Goal: Task Accomplishment & Management: Use online tool/utility

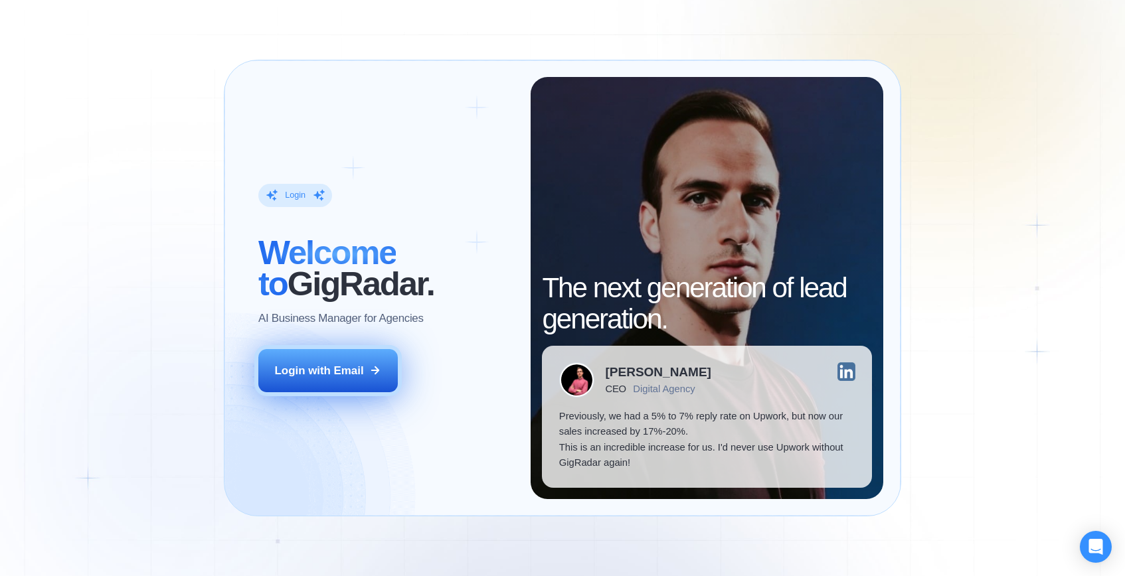
click at [363, 372] on div "Login with Email" at bounding box center [319, 370] width 89 height 15
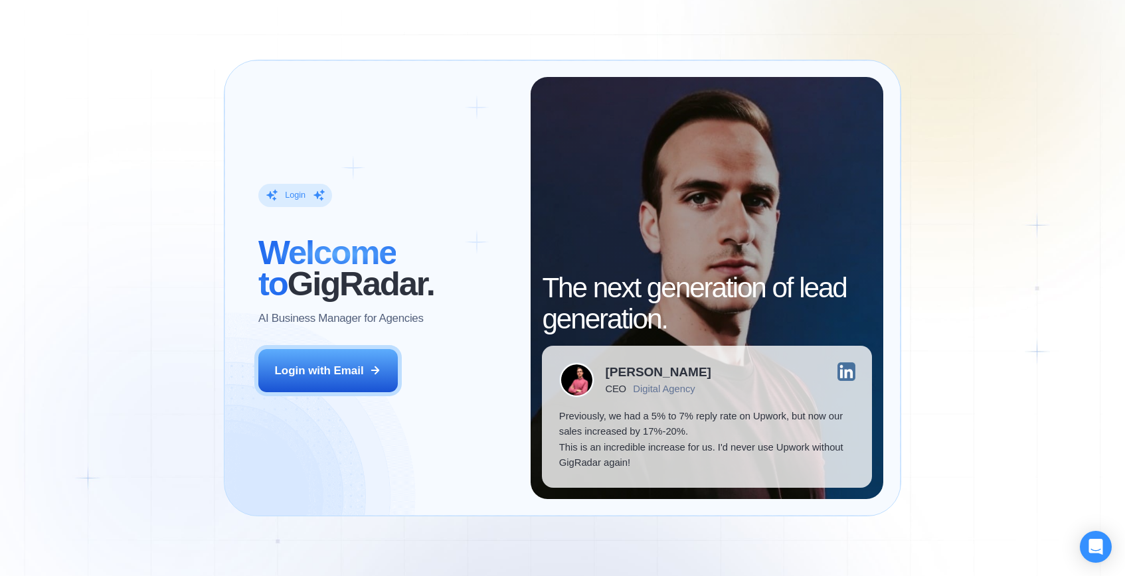
click at [297, 192] on div "Login" at bounding box center [295, 195] width 21 height 11
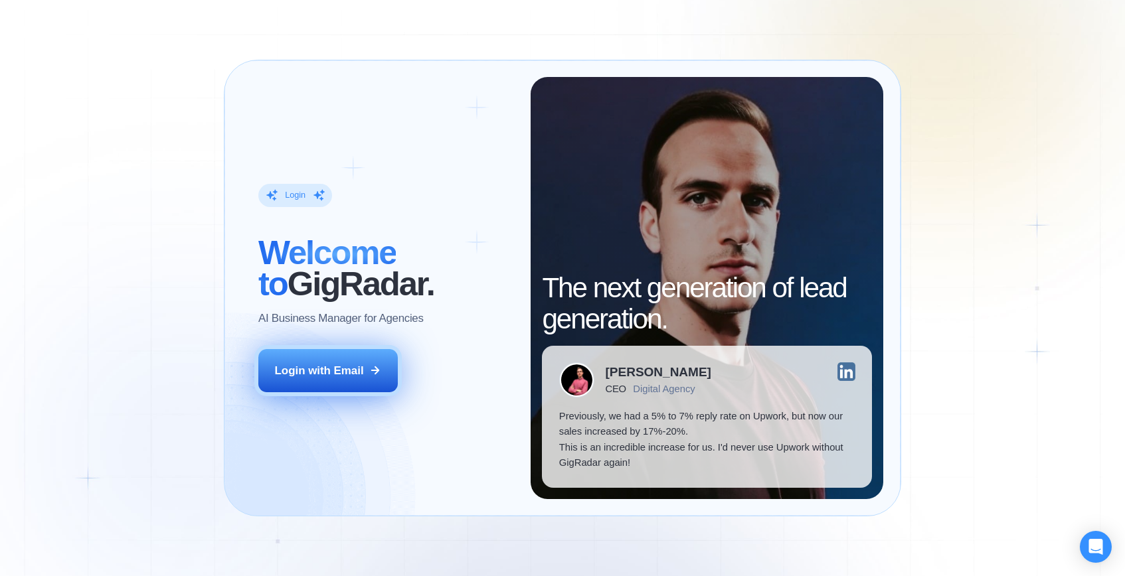
click at [341, 372] on div "Login with Email" at bounding box center [319, 370] width 89 height 15
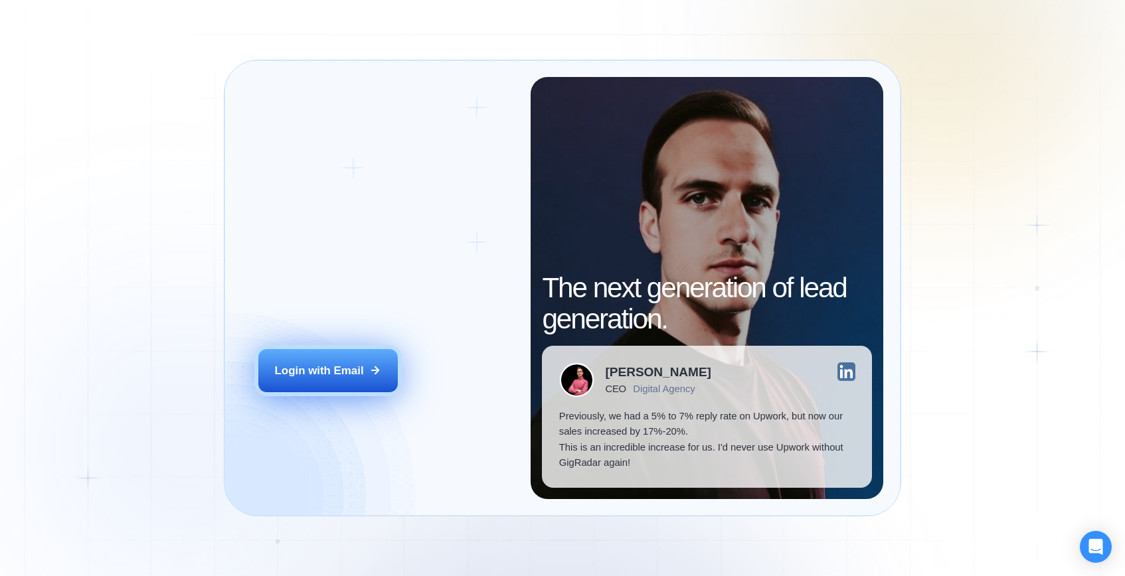
click at [377, 378] on button "Login with Email" at bounding box center [327, 371] width 139 height 44
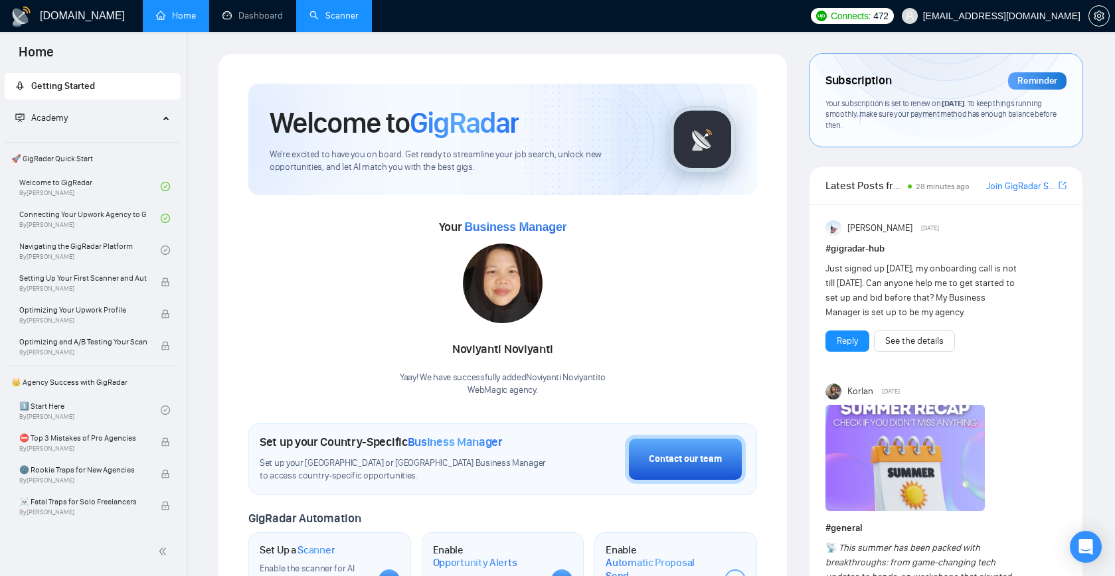
click at [343, 10] on link "Scanner" at bounding box center [333, 15] width 49 height 11
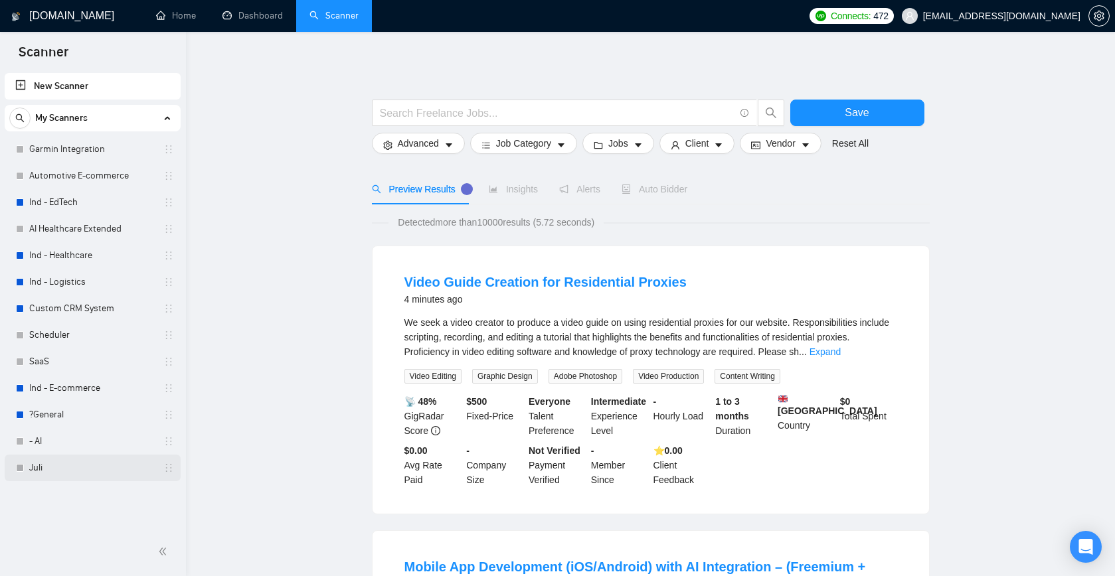
click at [34, 471] on link "Juli" at bounding box center [92, 468] width 126 height 27
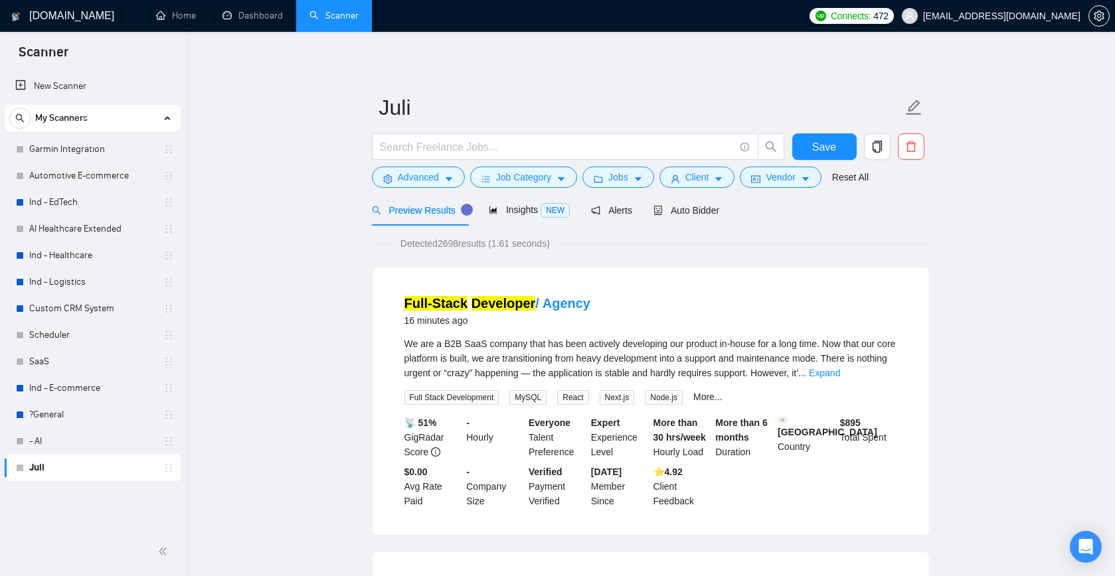
scroll to position [24, 0]
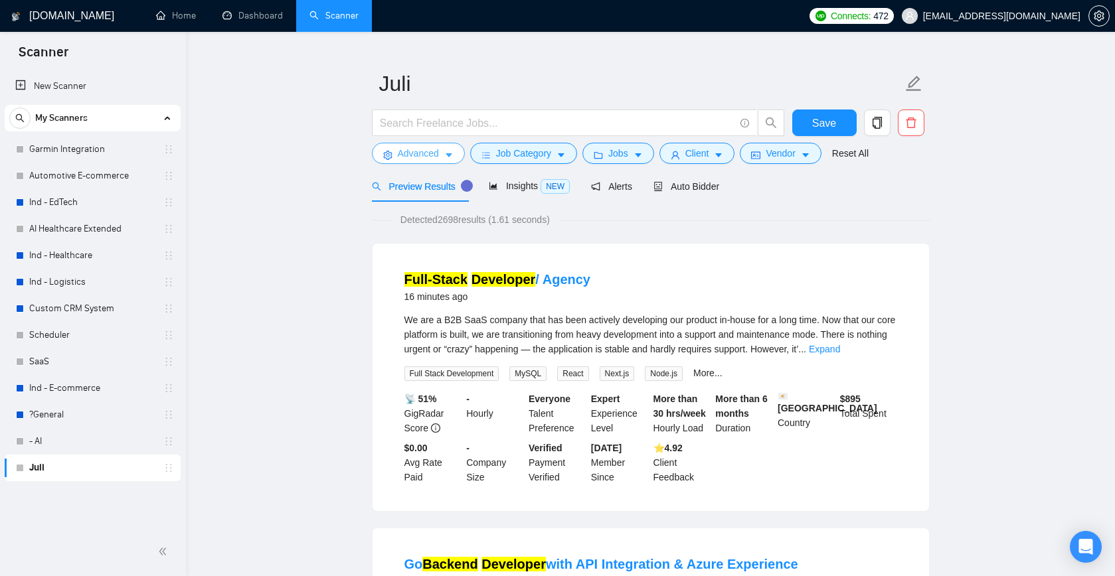
click at [450, 157] on icon "caret-down" at bounding box center [448, 155] width 9 height 9
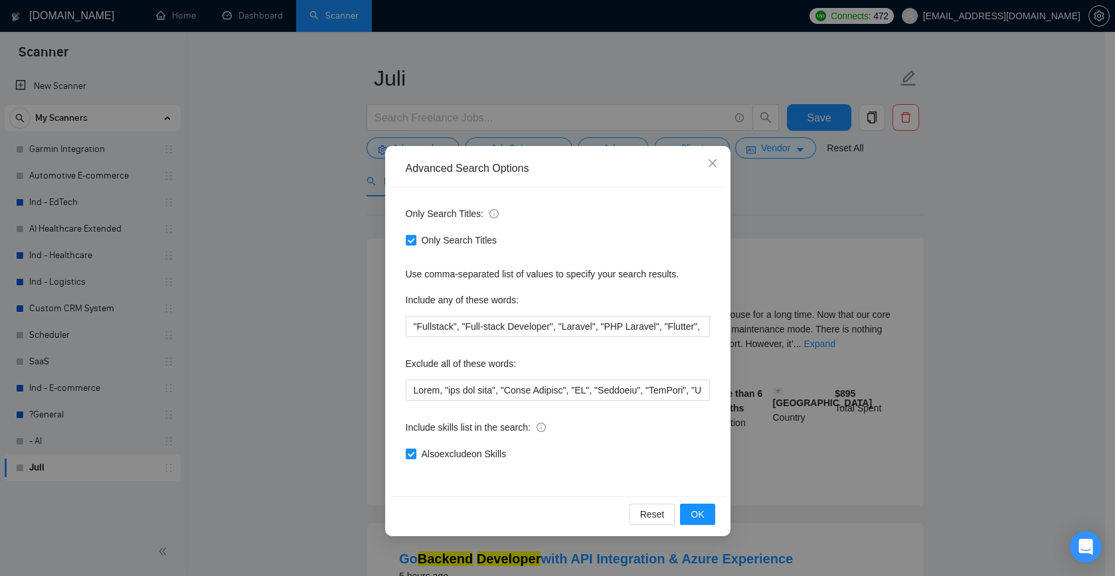
scroll to position [32, 0]
click at [702, 519] on span "OK" at bounding box center [697, 514] width 13 height 15
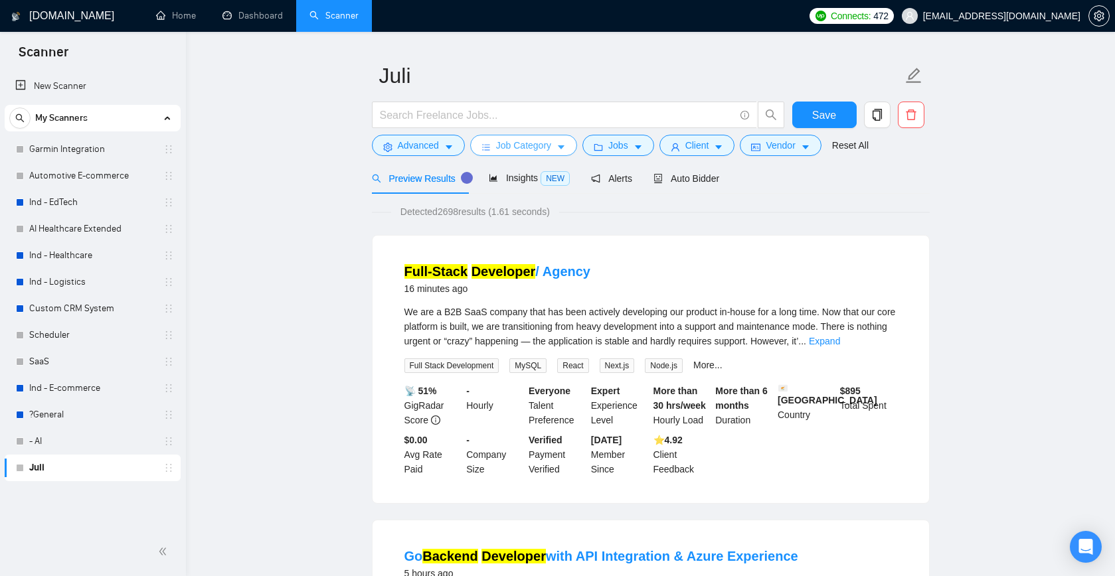
click at [557, 147] on button "Job Category" at bounding box center [523, 145] width 107 height 21
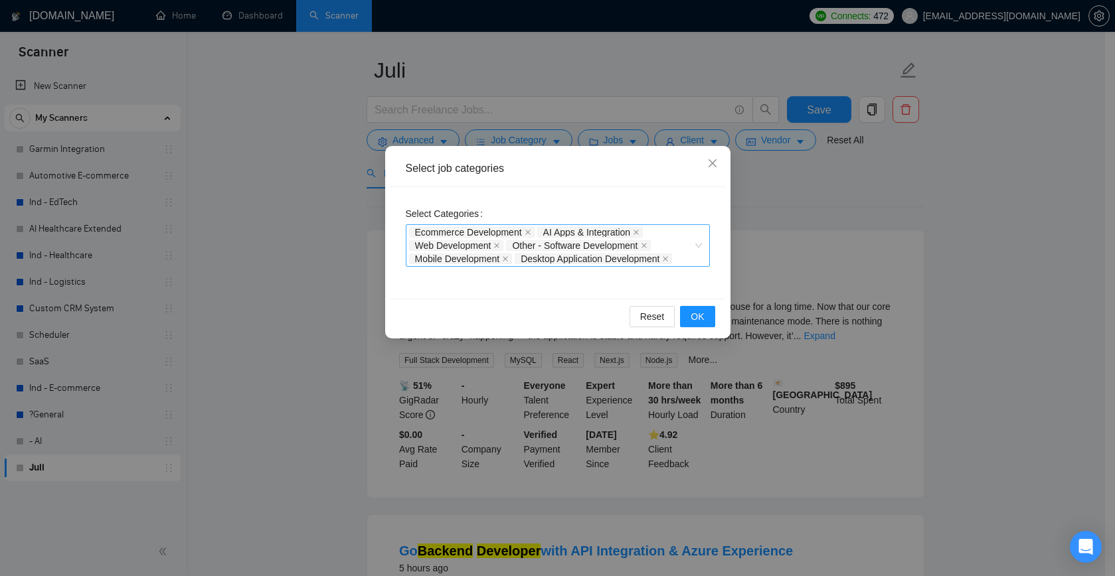
scroll to position [35, 0]
click at [675, 256] on div "Desktop Application Development" at bounding box center [595, 258] width 160 height 13
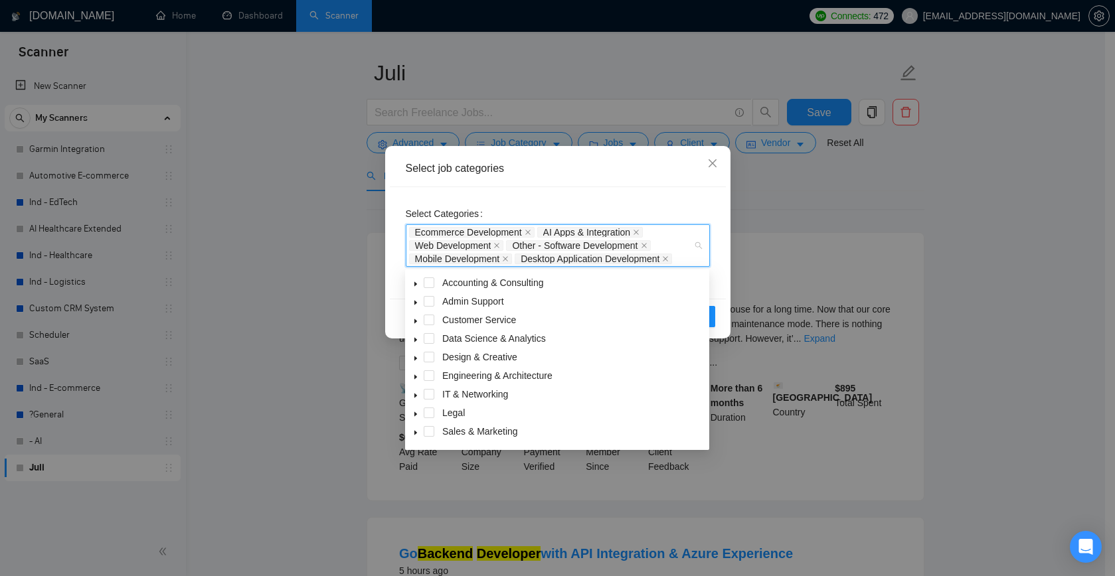
click at [416, 285] on icon "caret-down" at bounding box center [415, 284] width 3 height 5
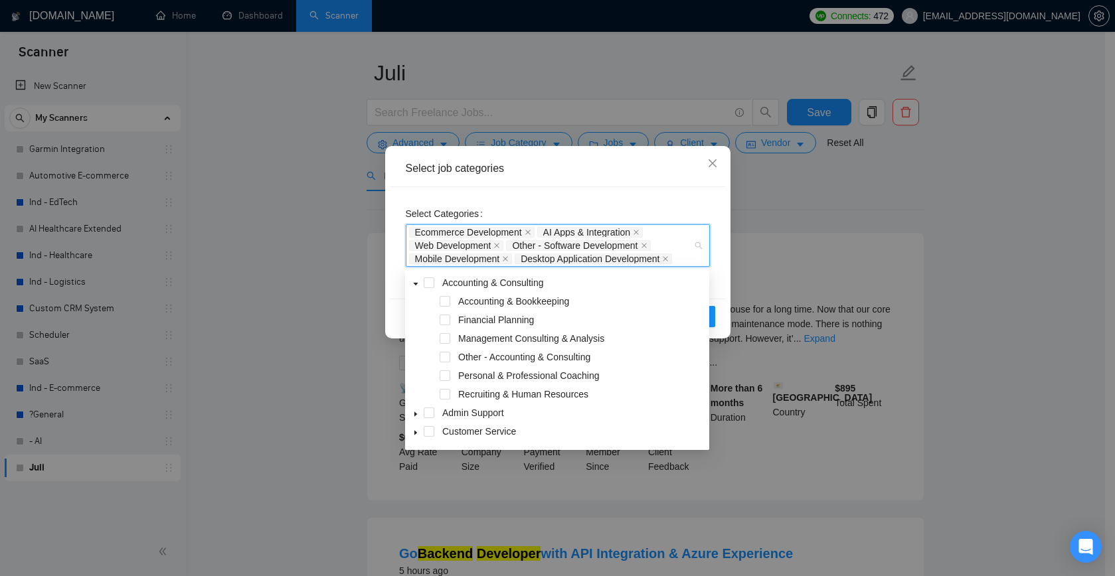
click at [414, 416] on icon "caret-down" at bounding box center [415, 414] width 3 height 5
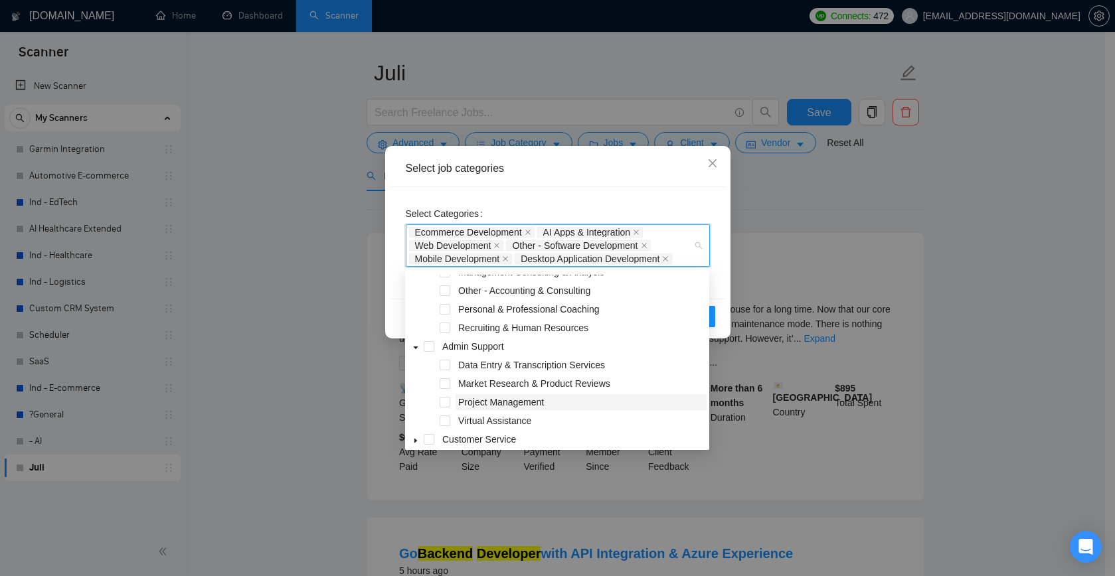
scroll to position [69, 0]
click at [412, 440] on icon "caret-down" at bounding box center [415, 438] width 7 height 7
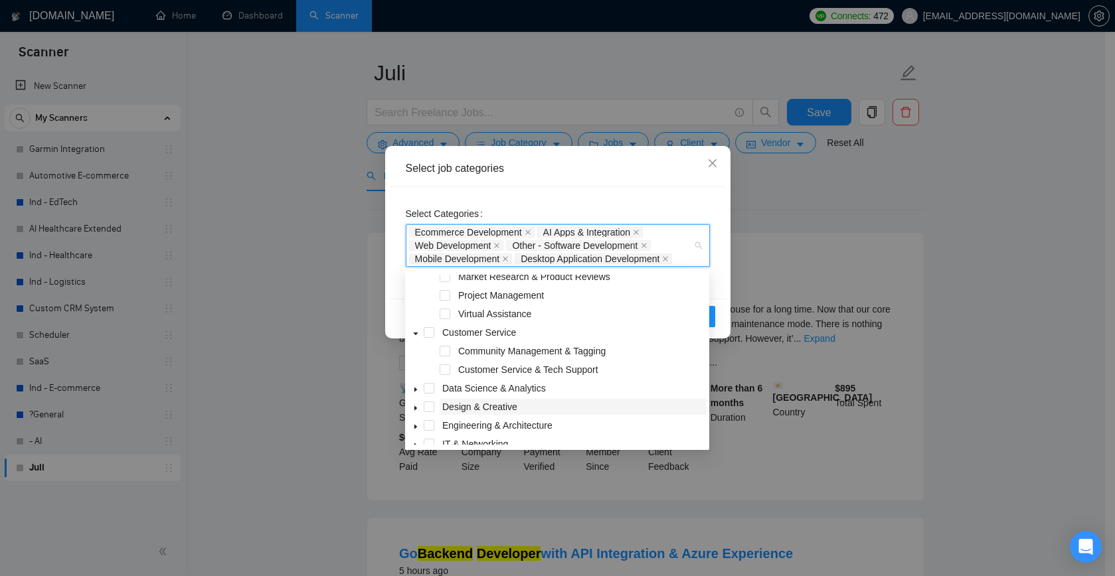
scroll to position [186, 0]
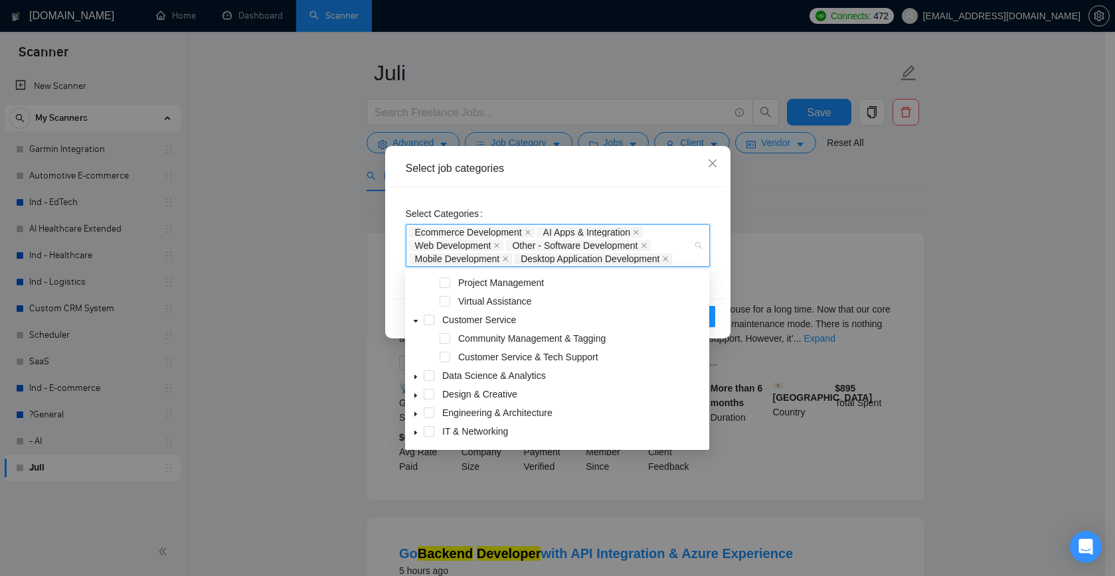
click at [412, 432] on icon "caret-down" at bounding box center [415, 433] width 7 height 7
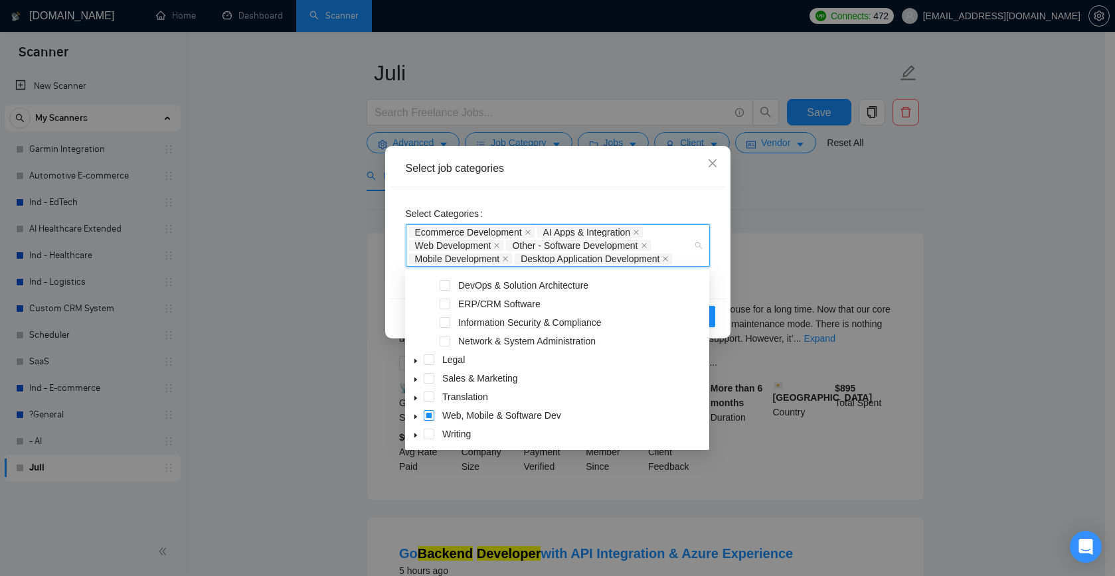
scroll to position [37, 0]
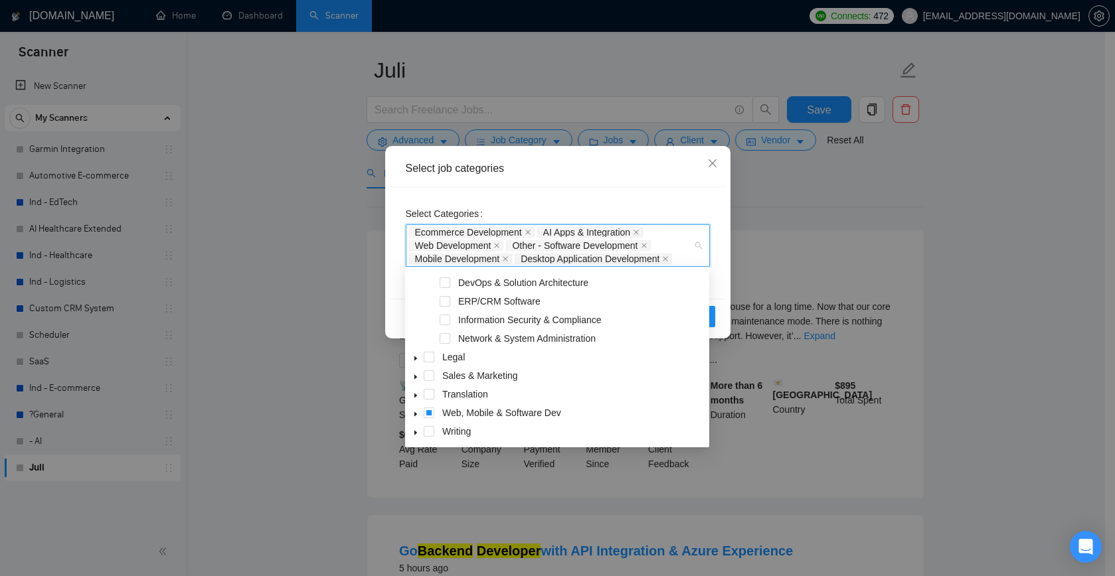
click at [416, 414] on icon "caret-down" at bounding box center [415, 414] width 7 height 7
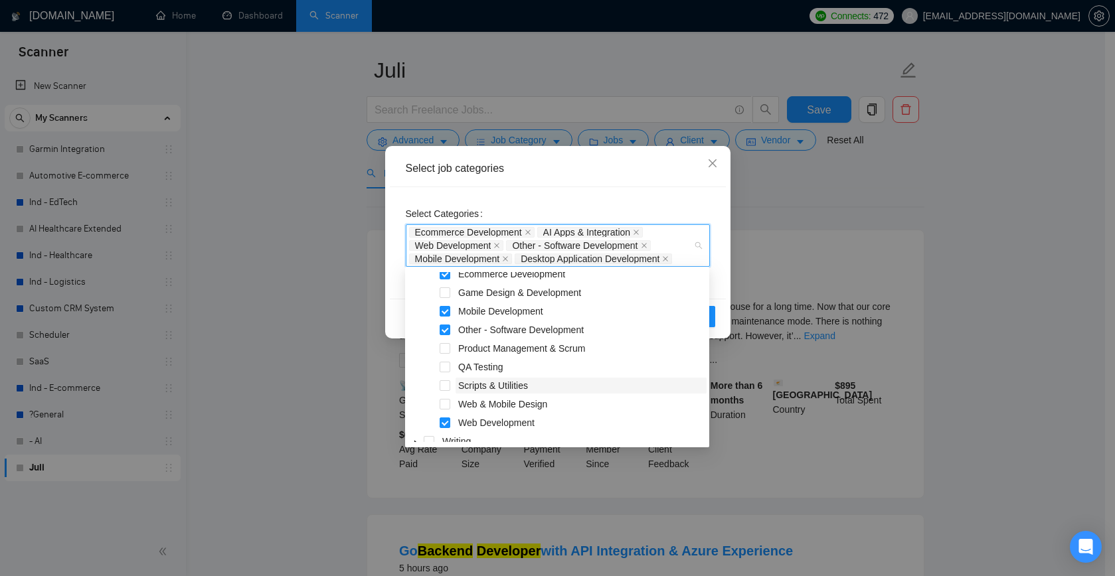
scroll to position [66, 0]
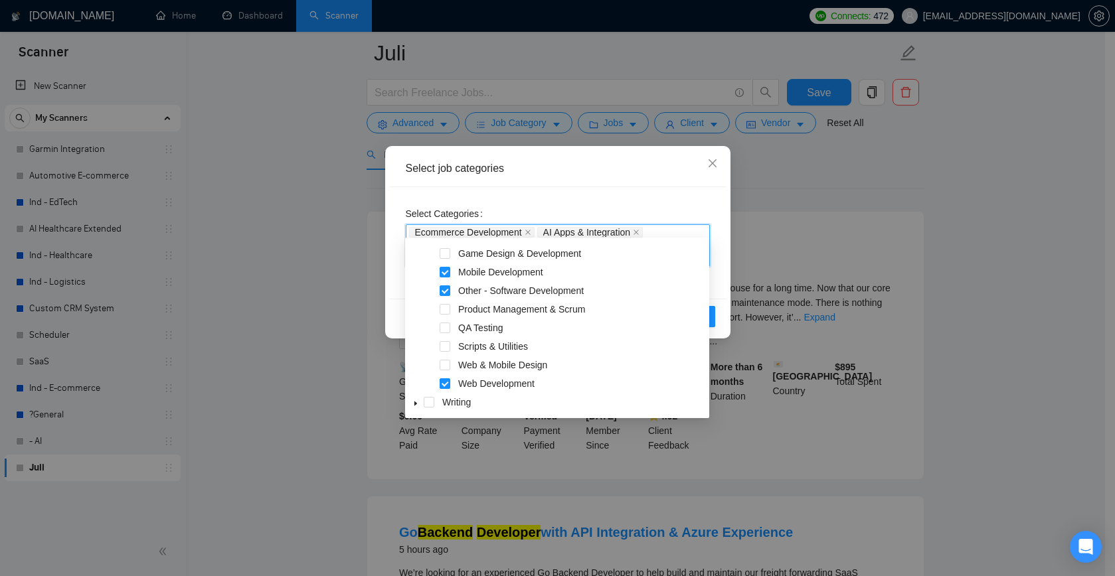
click at [414, 404] on icon "caret-down" at bounding box center [415, 404] width 3 height 5
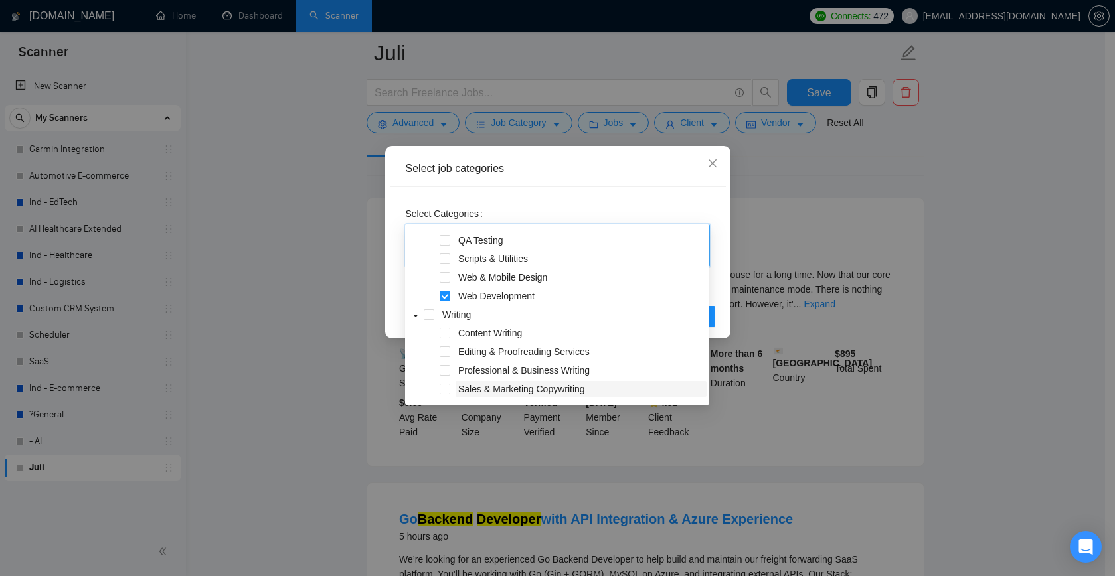
scroll to position [108, 0]
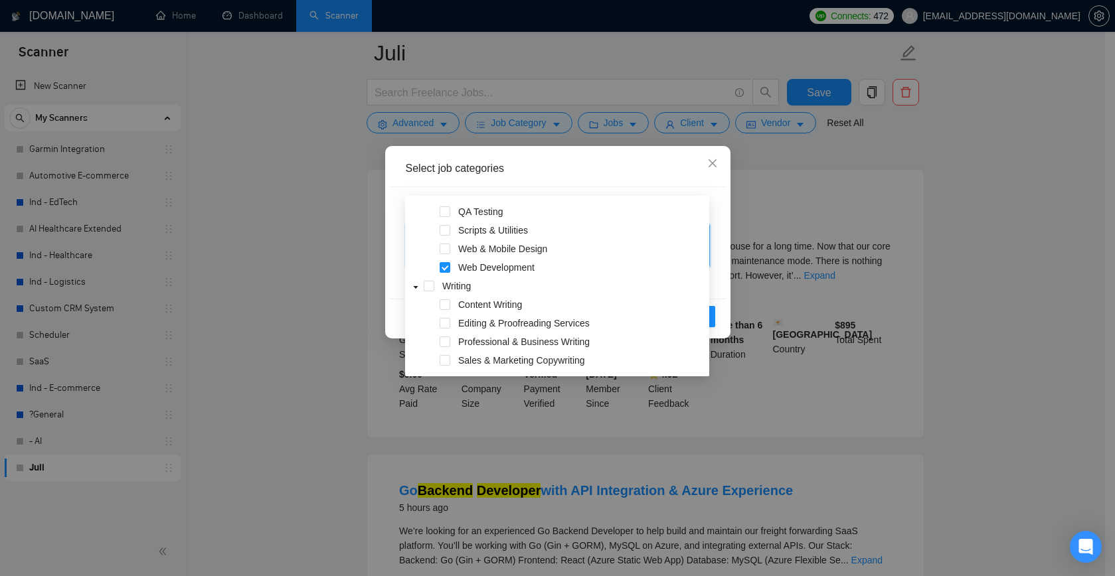
click at [725, 247] on div "Select Categories Ecommerce Development, AI Apps & Integration, Web Development…" at bounding box center [558, 243] width 336 height 112
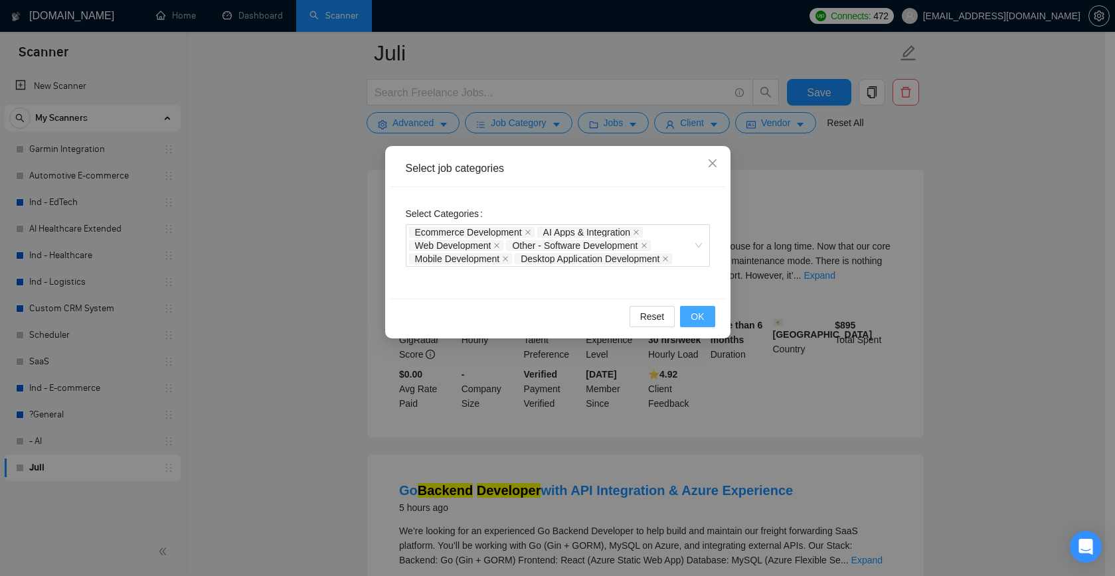
click at [698, 320] on span "OK" at bounding box center [697, 316] width 13 height 15
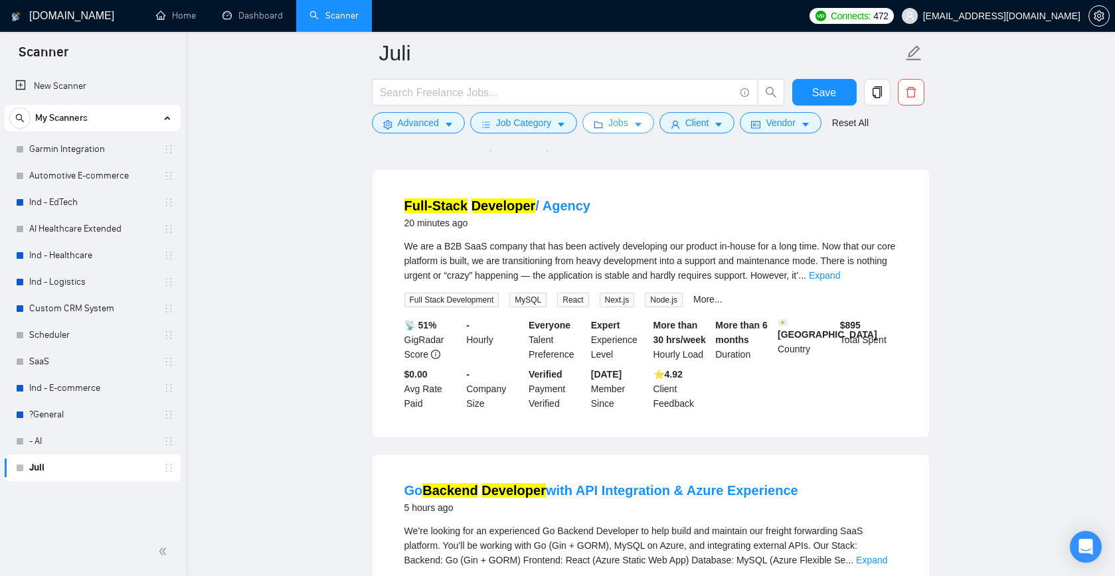
click at [641, 125] on icon "caret-down" at bounding box center [638, 126] width 7 height 4
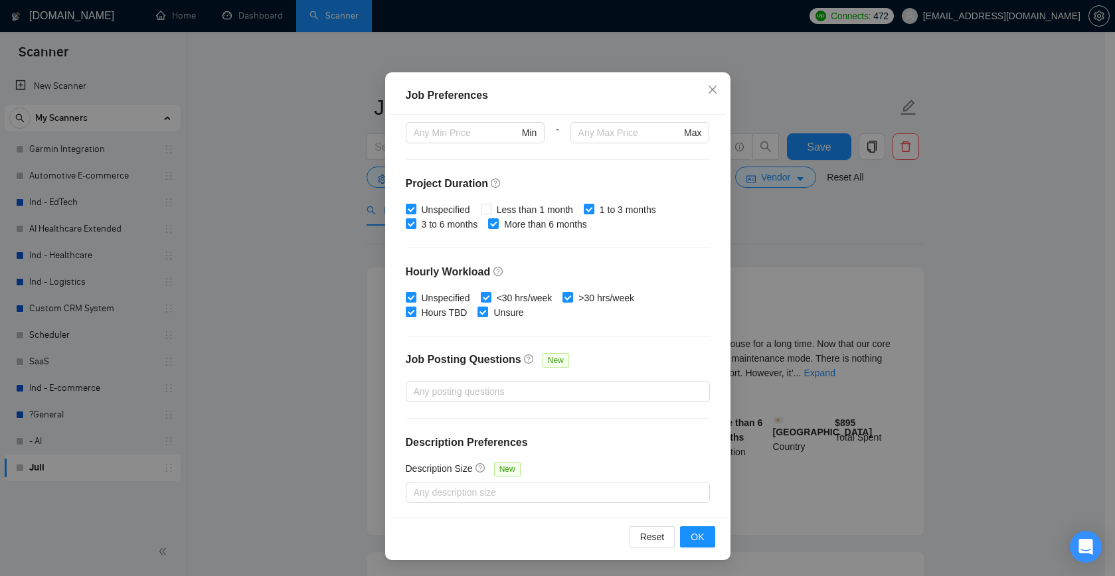
scroll to position [12, 0]
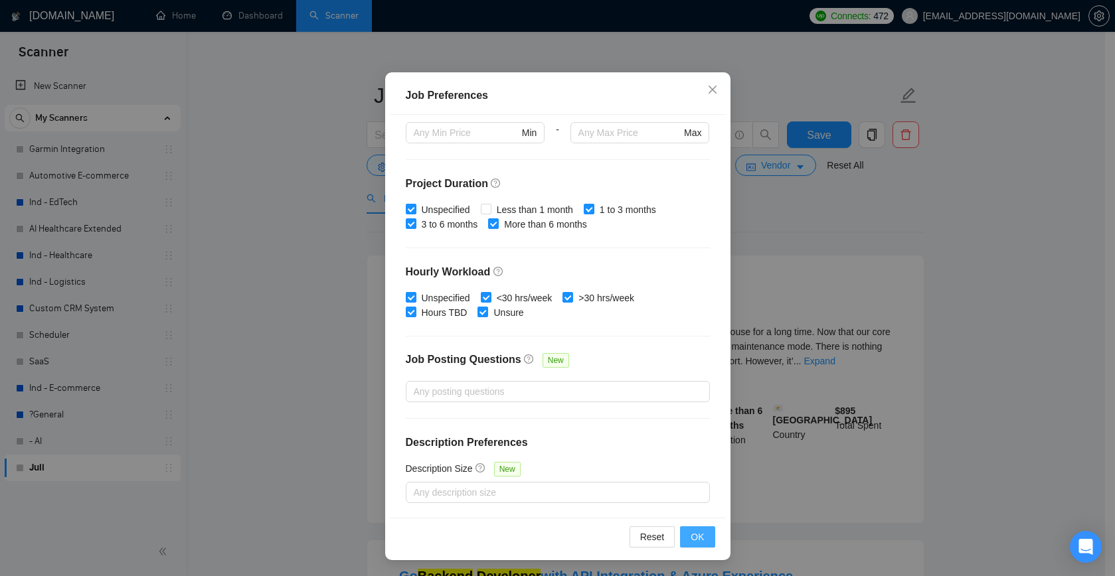
click at [692, 539] on span "OK" at bounding box center [697, 537] width 13 height 15
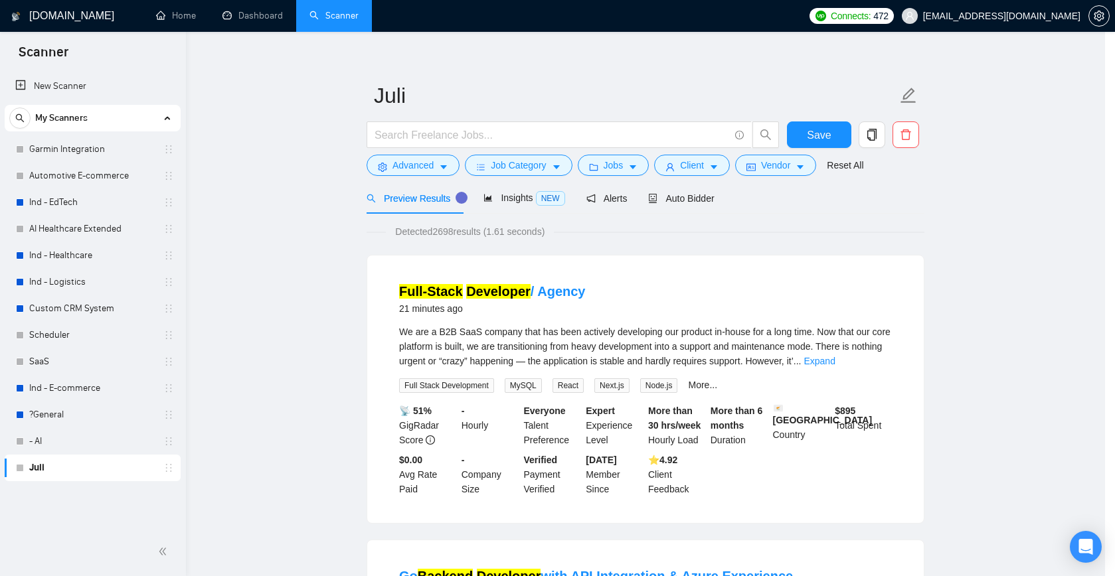
scroll to position [8, 0]
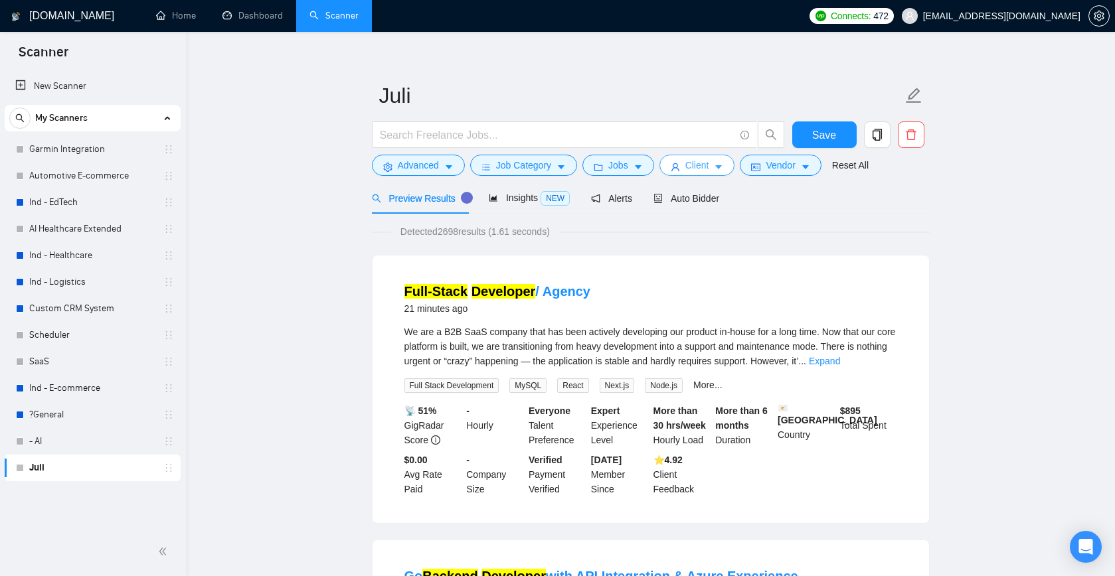
click at [723, 169] on icon "caret-down" at bounding box center [718, 167] width 9 height 9
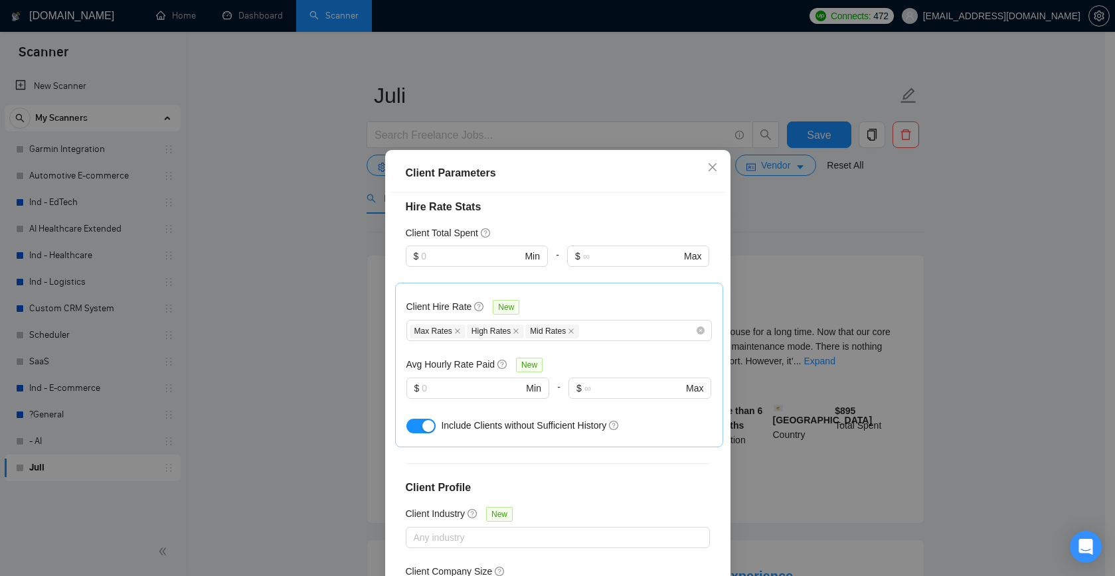
scroll to position [422, 0]
click at [495, 527] on div at bounding box center [551, 535] width 284 height 16
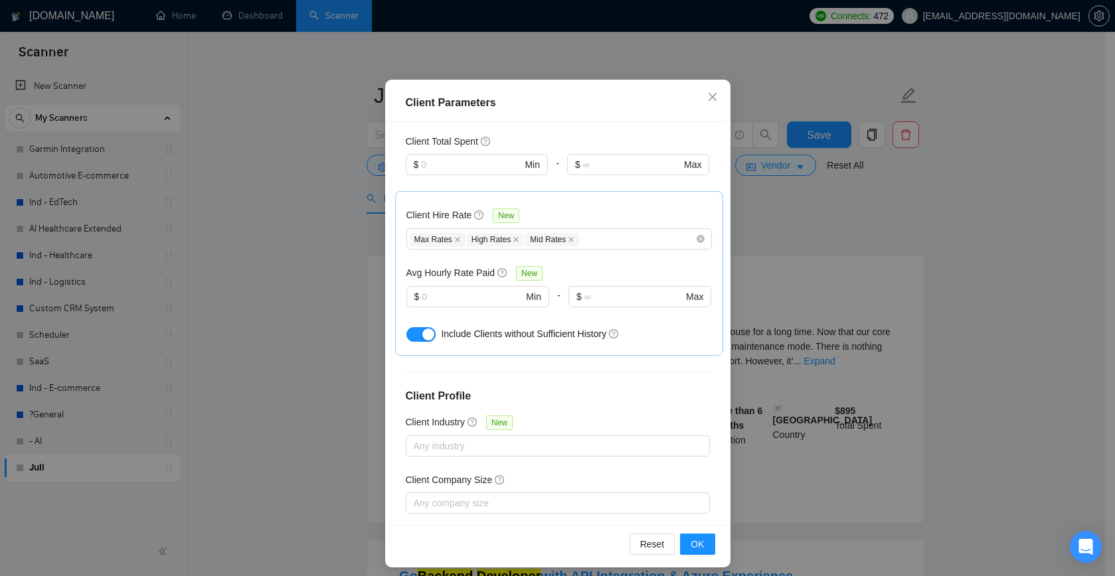
scroll to position [78, 0]
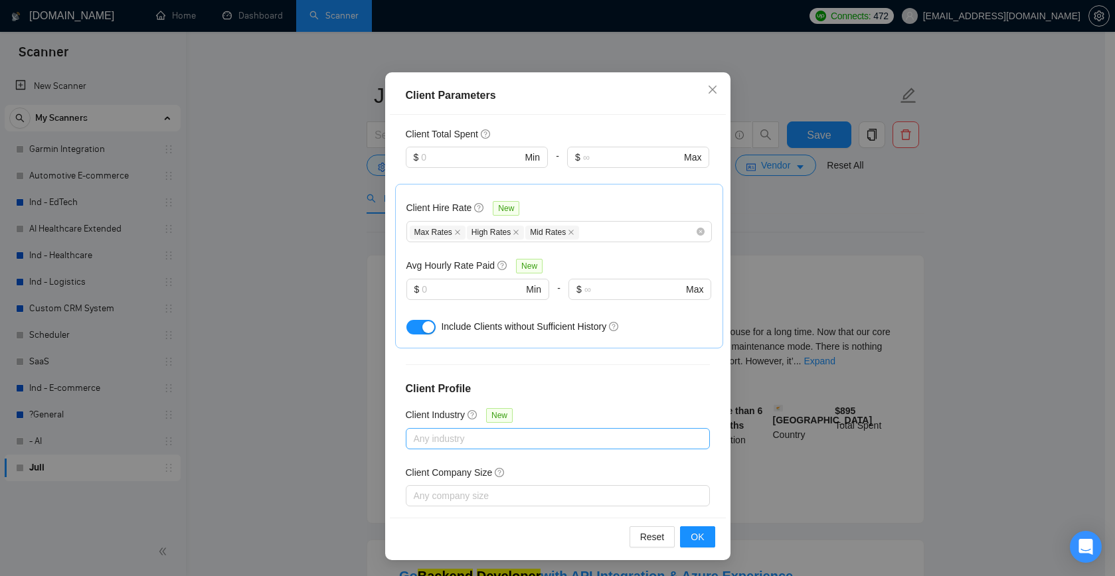
click at [476, 431] on div at bounding box center [551, 439] width 284 height 16
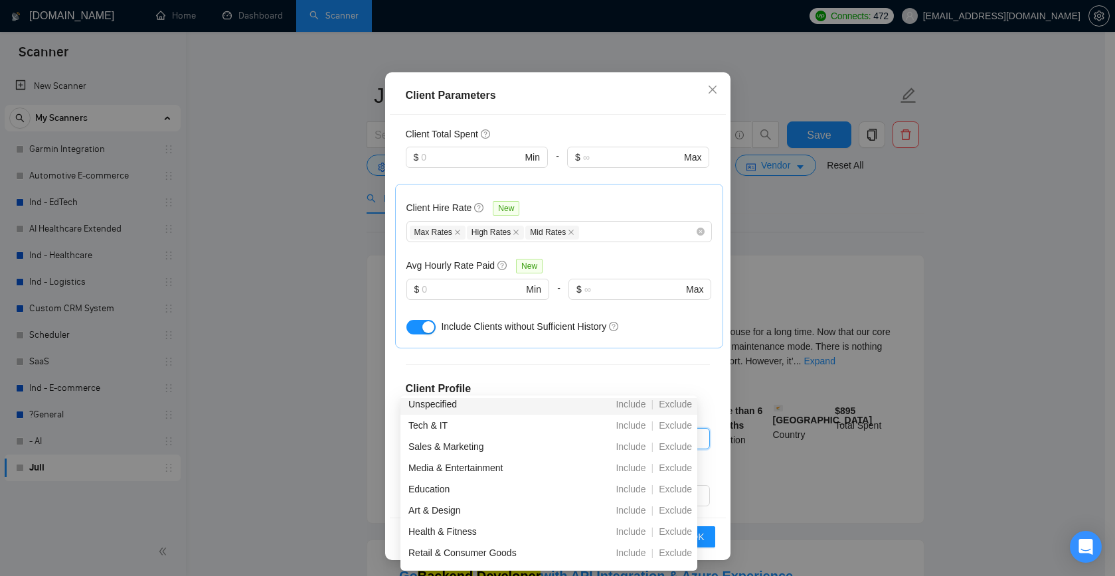
click at [548, 343] on div "Client Location Include Client Countries Select Exclude Client Countries Russia…" at bounding box center [558, 317] width 336 height 404
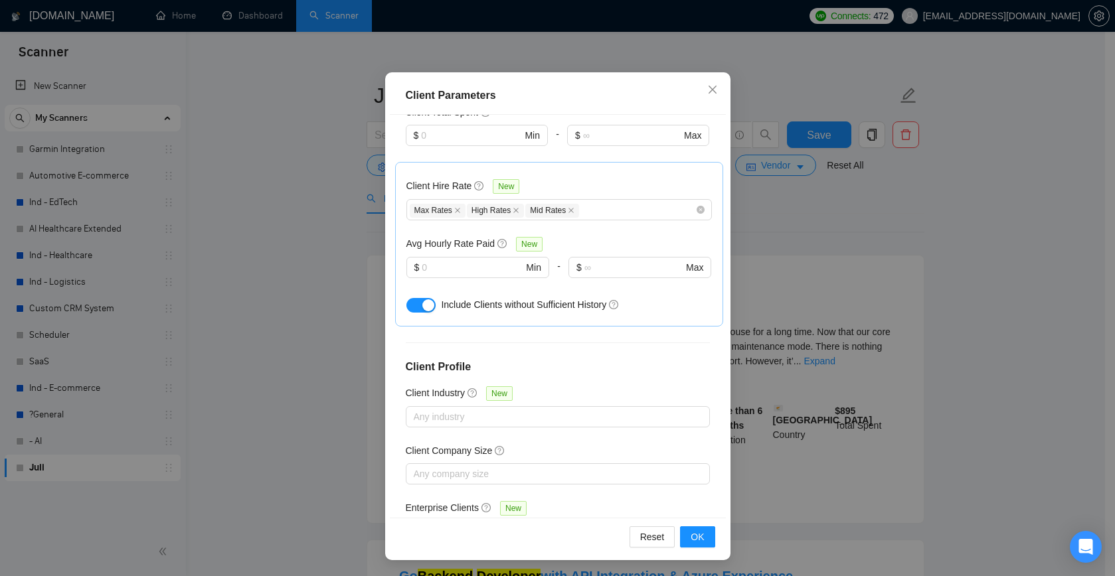
scroll to position [76, 0]
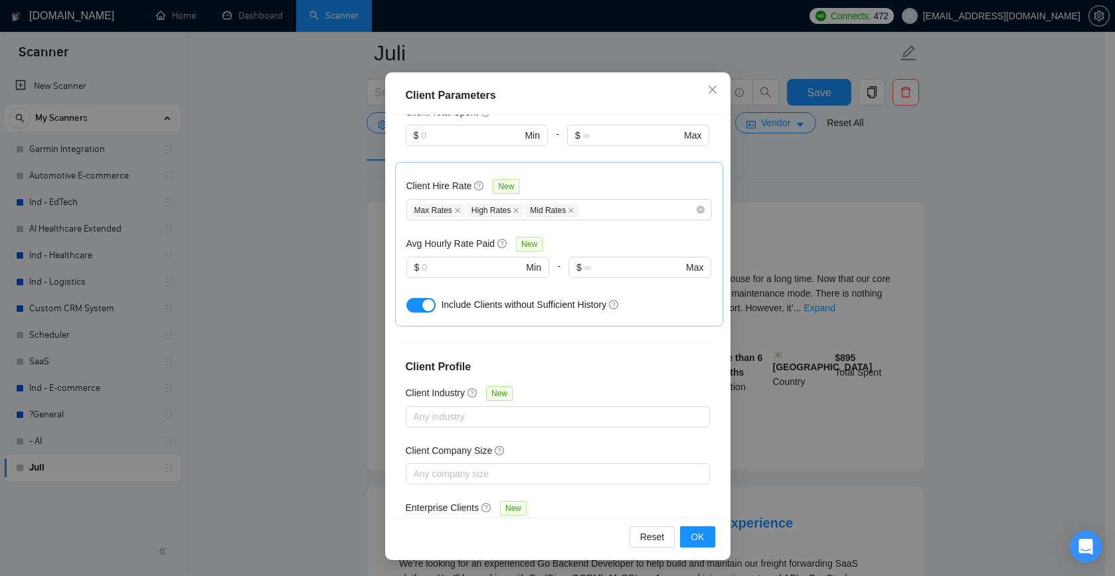
click at [466, 524] on div at bounding box center [551, 532] width 284 height 16
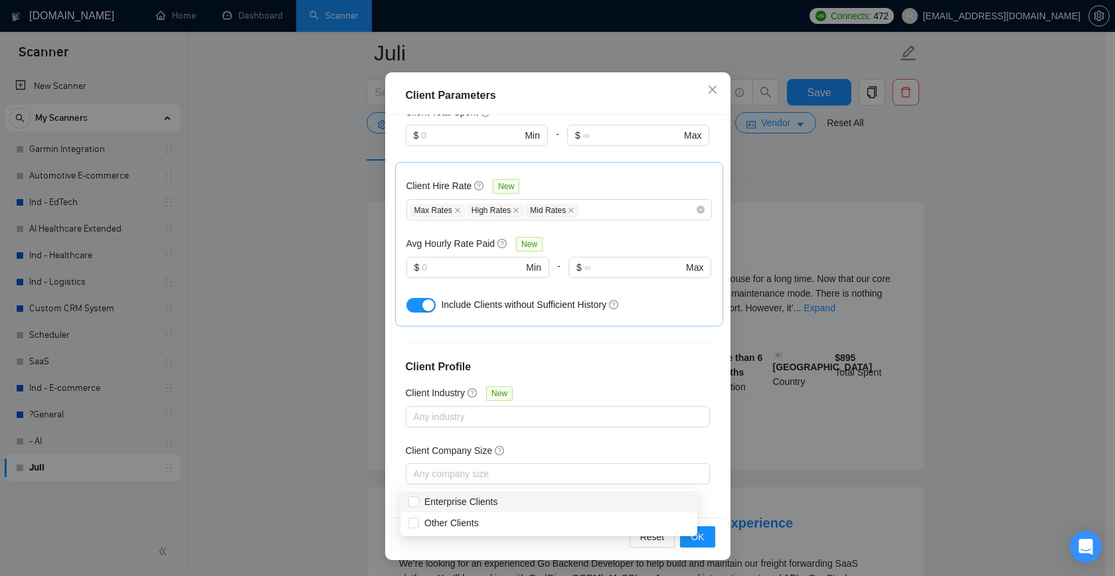
click at [546, 501] on div "Enterprise Clients New" at bounding box center [558, 511] width 304 height 21
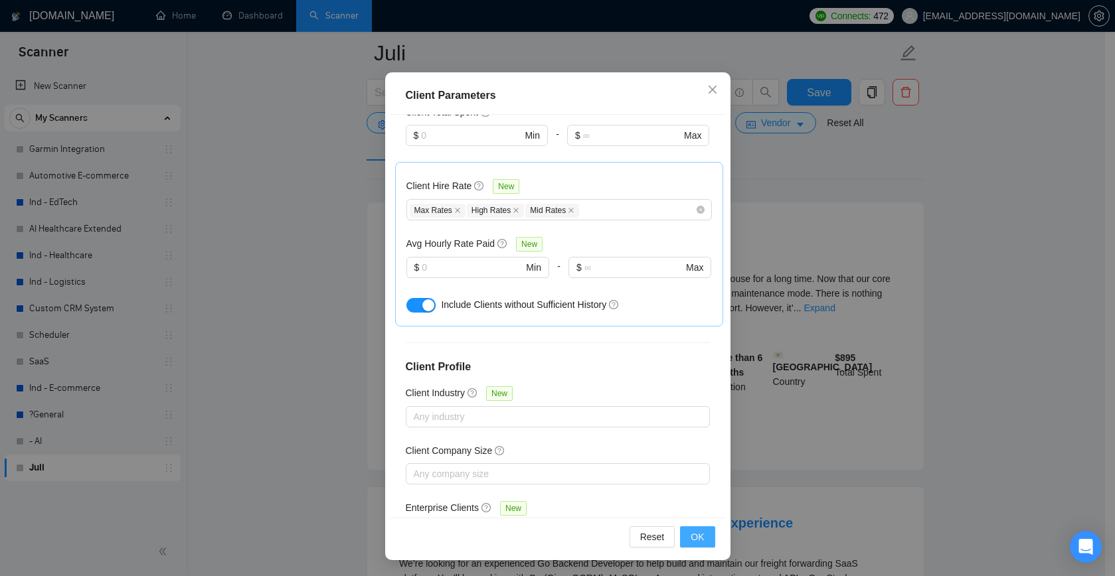
click at [692, 539] on span "OK" at bounding box center [697, 537] width 13 height 15
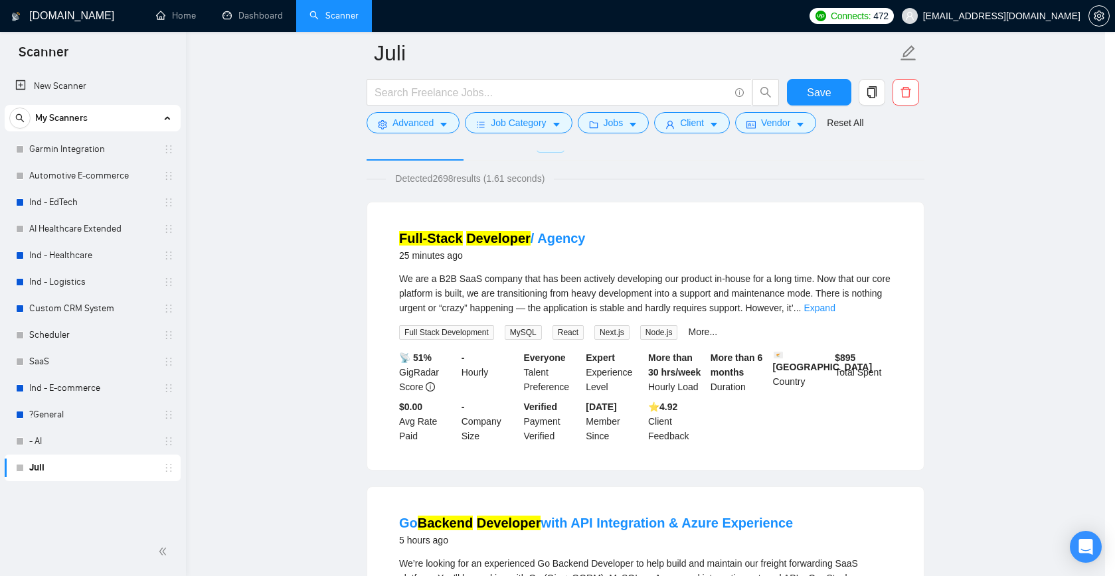
scroll to position [8, 0]
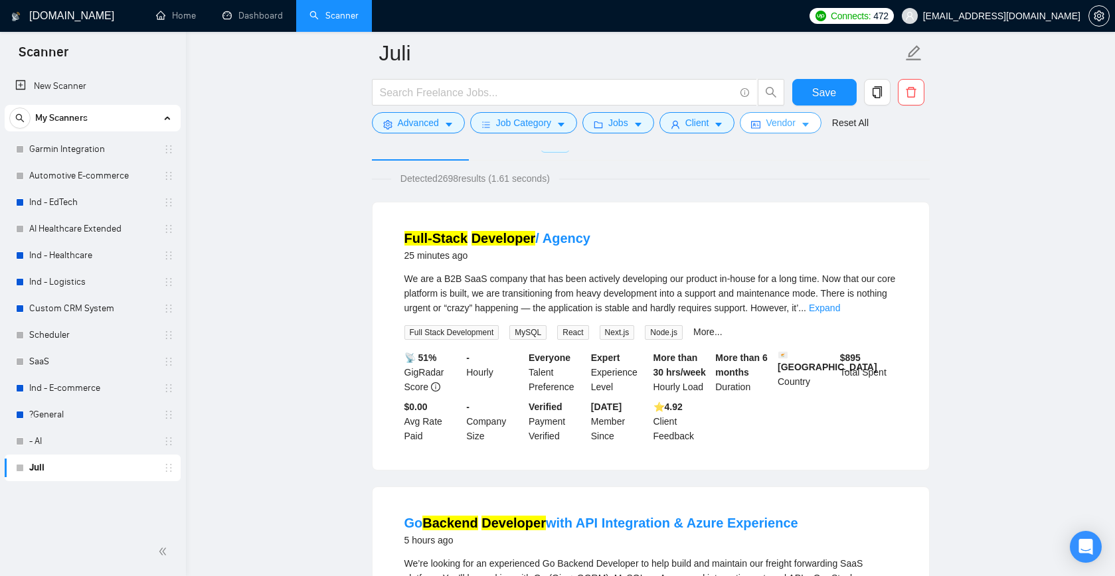
click at [810, 126] on icon "caret-down" at bounding box center [805, 124] width 9 height 9
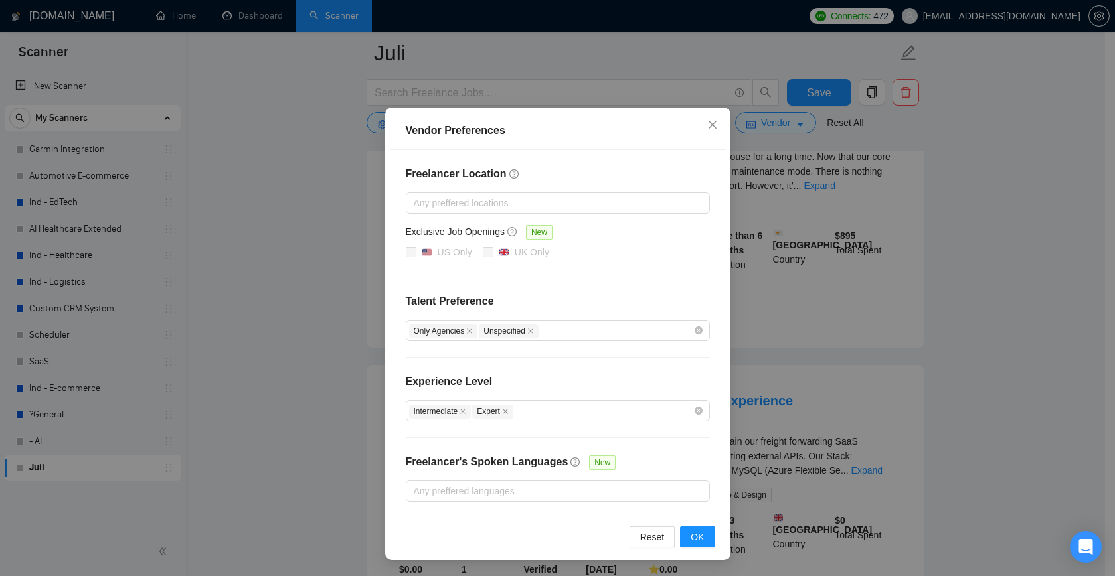
scroll to position [306, 0]
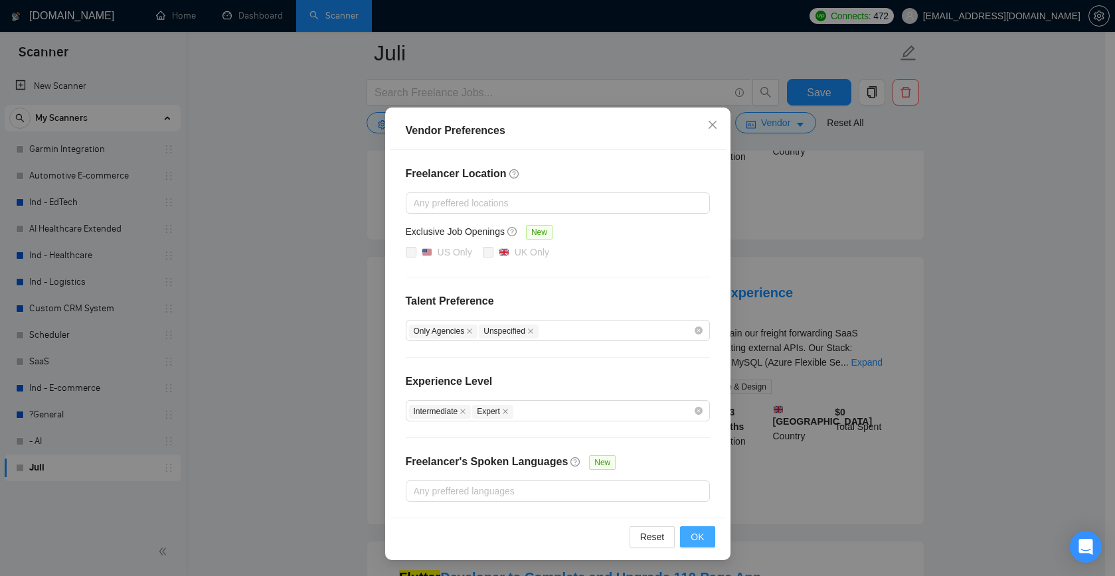
click at [692, 541] on span "OK" at bounding box center [697, 537] width 13 height 15
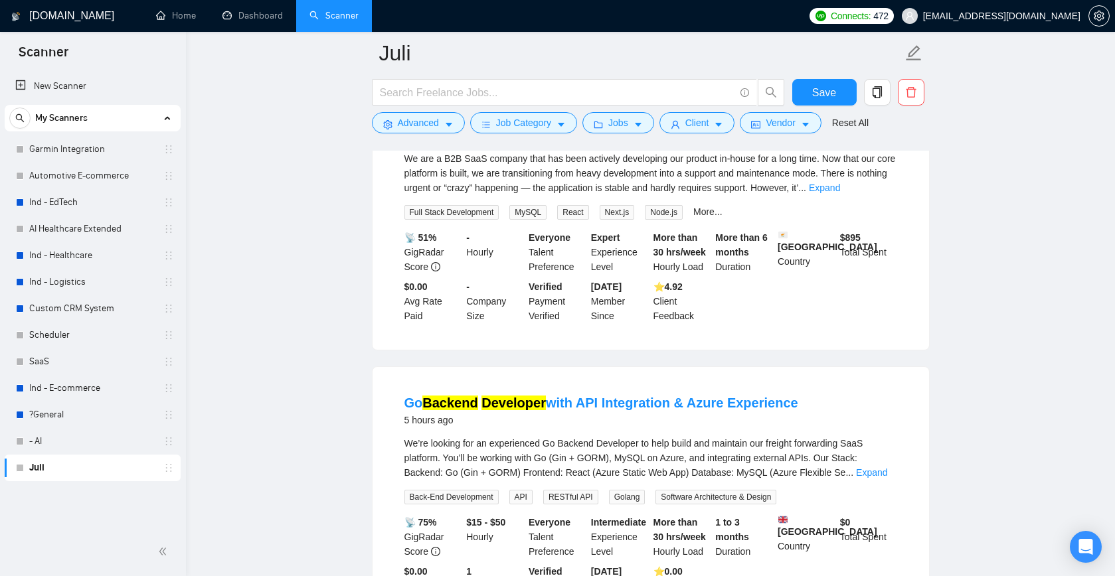
scroll to position [0, 0]
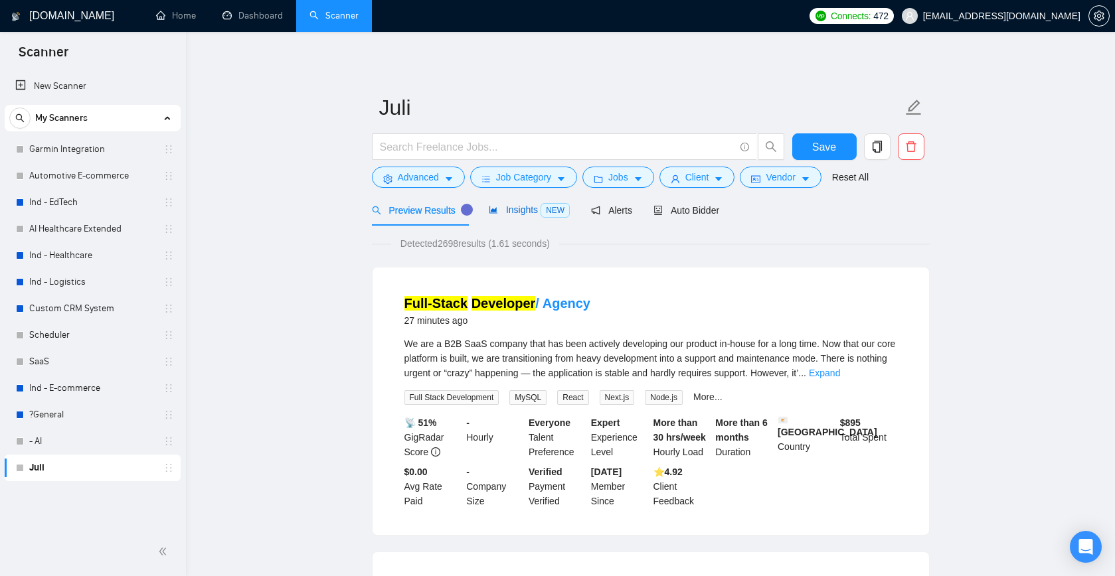
click at [520, 209] on span "Insights NEW" at bounding box center [529, 210] width 81 height 11
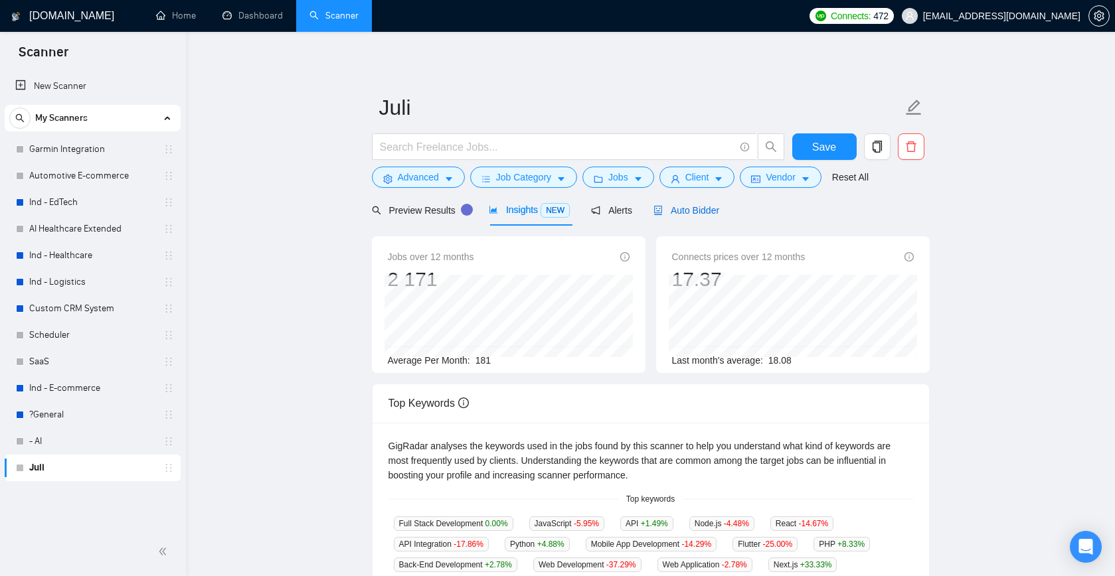
click at [700, 213] on span "Auto Bidder" at bounding box center [686, 210] width 66 height 11
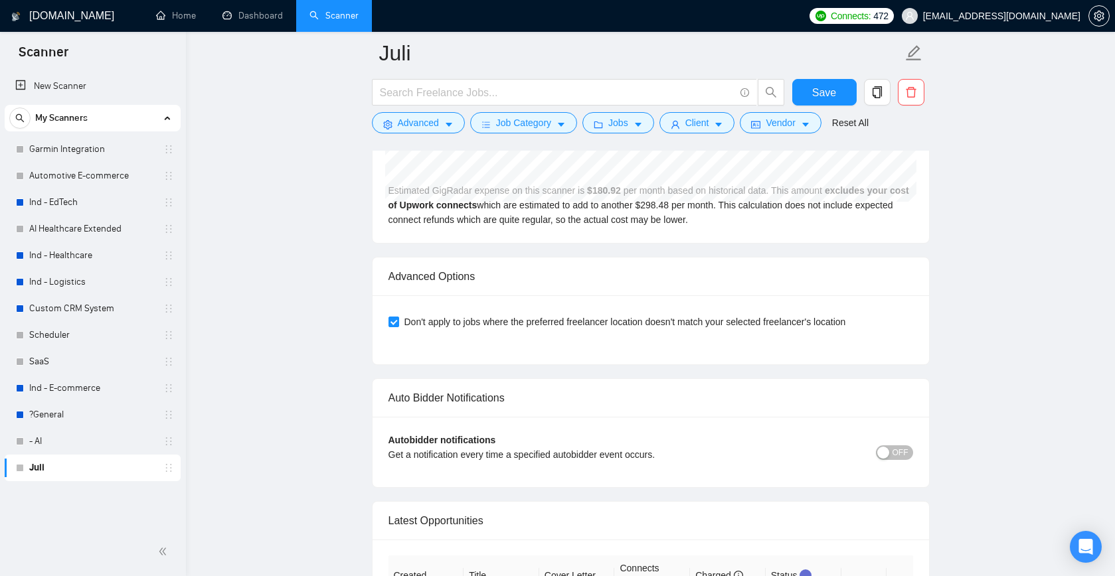
scroll to position [3007, 0]
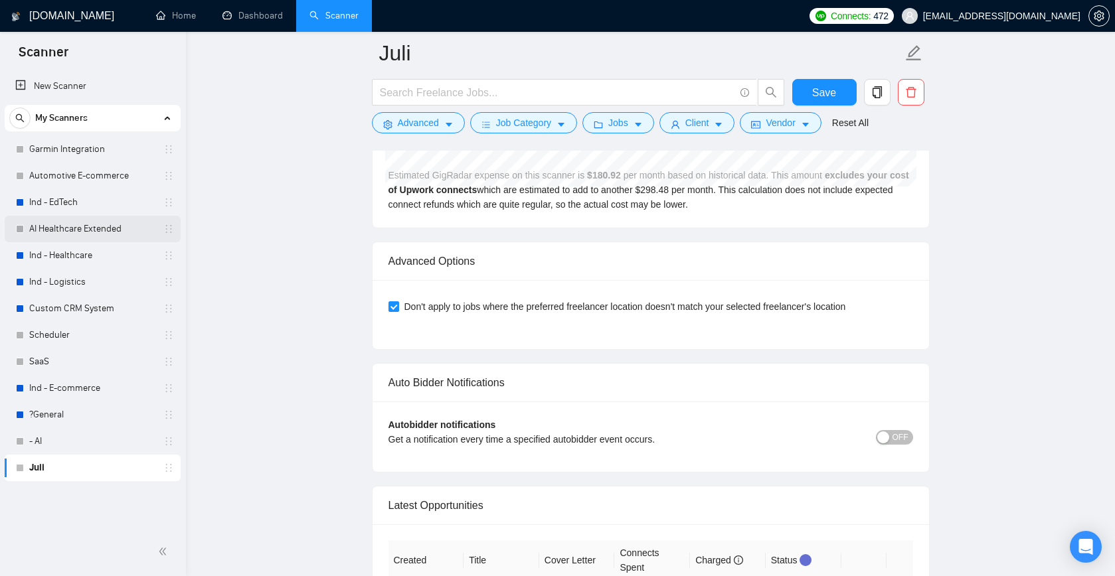
click at [50, 229] on link "AI Healthcare Extended" at bounding box center [92, 229] width 126 height 27
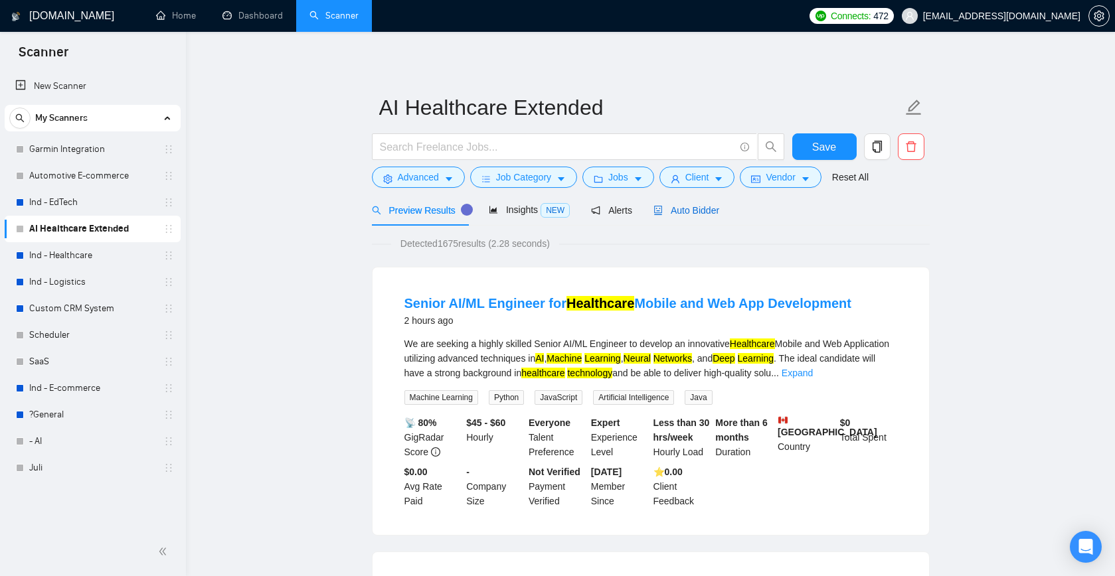
click at [697, 215] on span "Auto Bidder" at bounding box center [686, 210] width 66 height 11
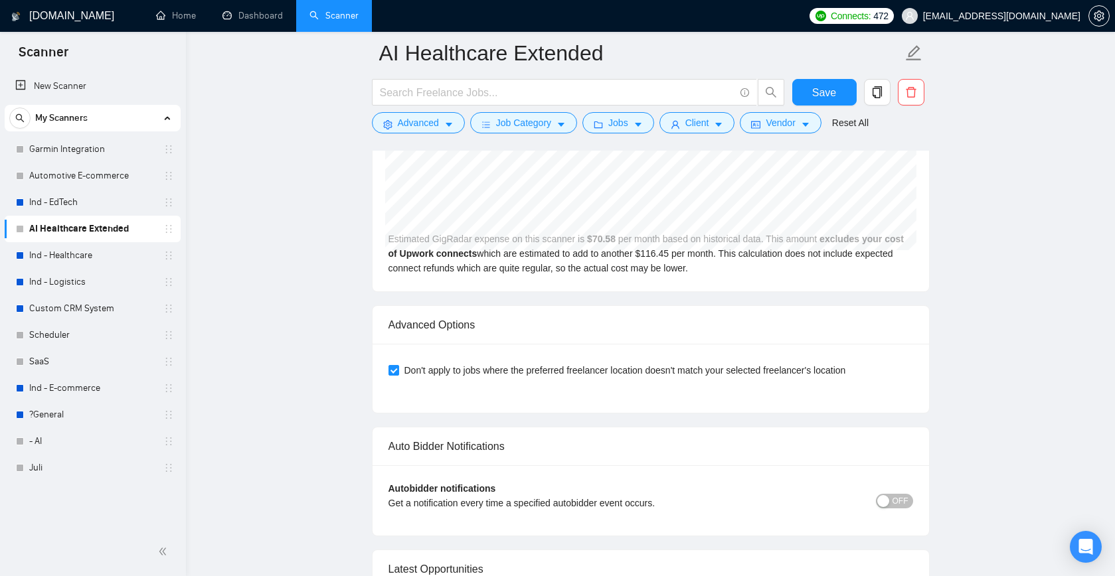
scroll to position [2968, 0]
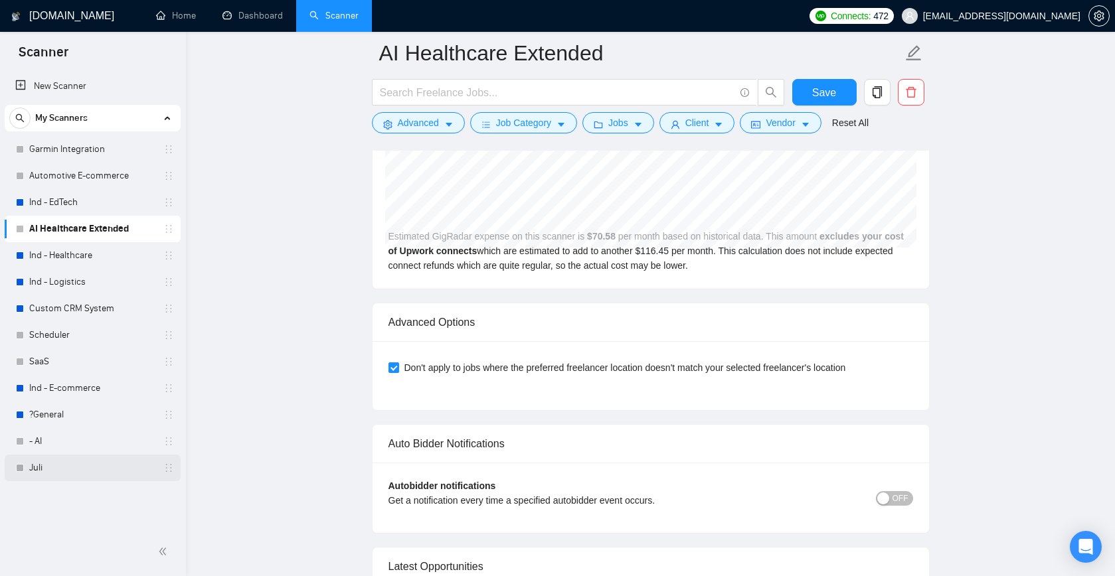
click at [34, 469] on link "Juli" at bounding box center [92, 468] width 126 height 27
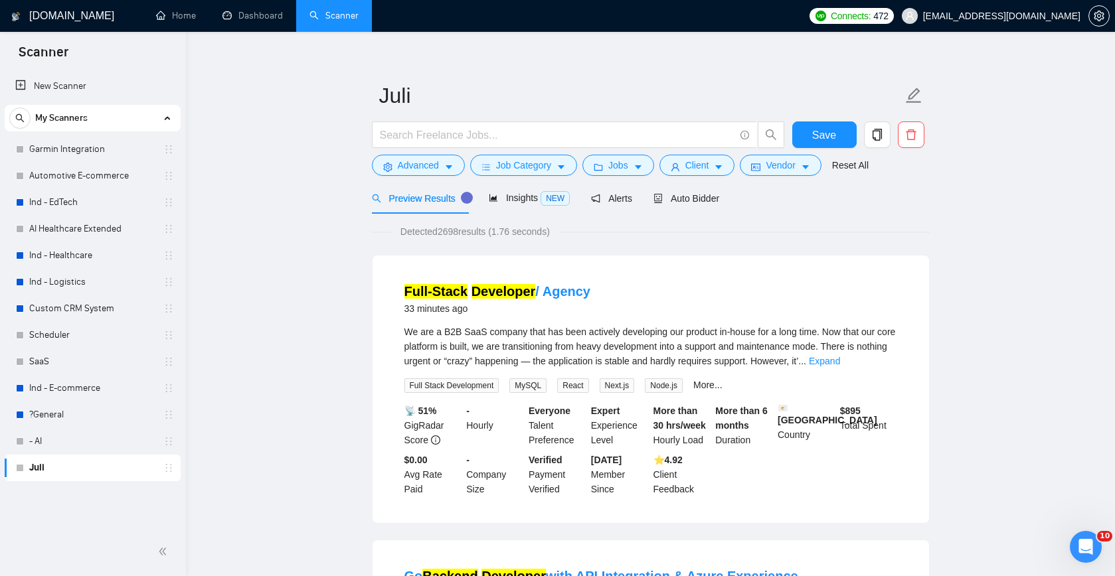
scroll to position [25, 0]
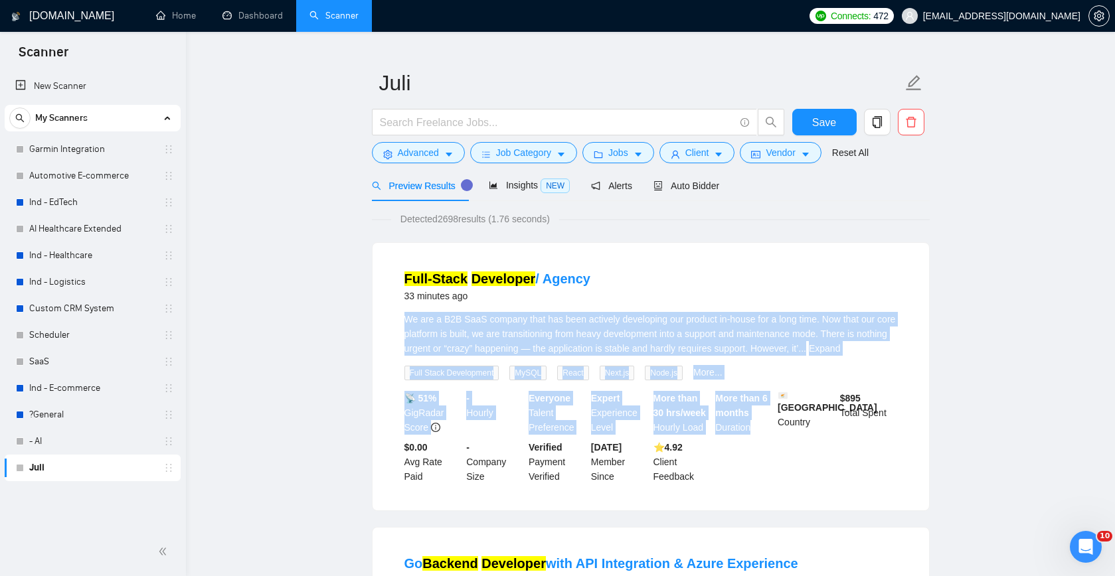
drag, startPoint x: 401, startPoint y: 323, endPoint x: 777, endPoint y: 489, distance: 410.9
click at [775, 488] on li "Full-Stack Developer / Agency 33 minutes ago We are a B2B SaaS company that has…" at bounding box center [650, 377] width 525 height 236
click at [906, 477] on li "Full-Stack Developer / Agency 33 minutes ago We are a B2B SaaS company that has…" at bounding box center [650, 377] width 525 height 236
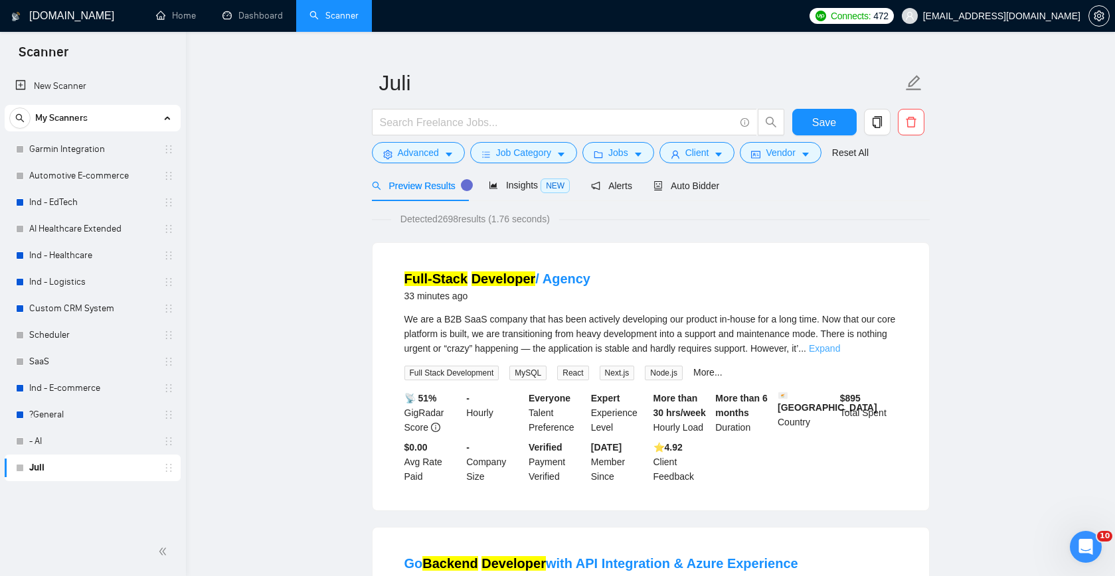
click at [840, 352] on link "Expand" at bounding box center [824, 348] width 31 height 11
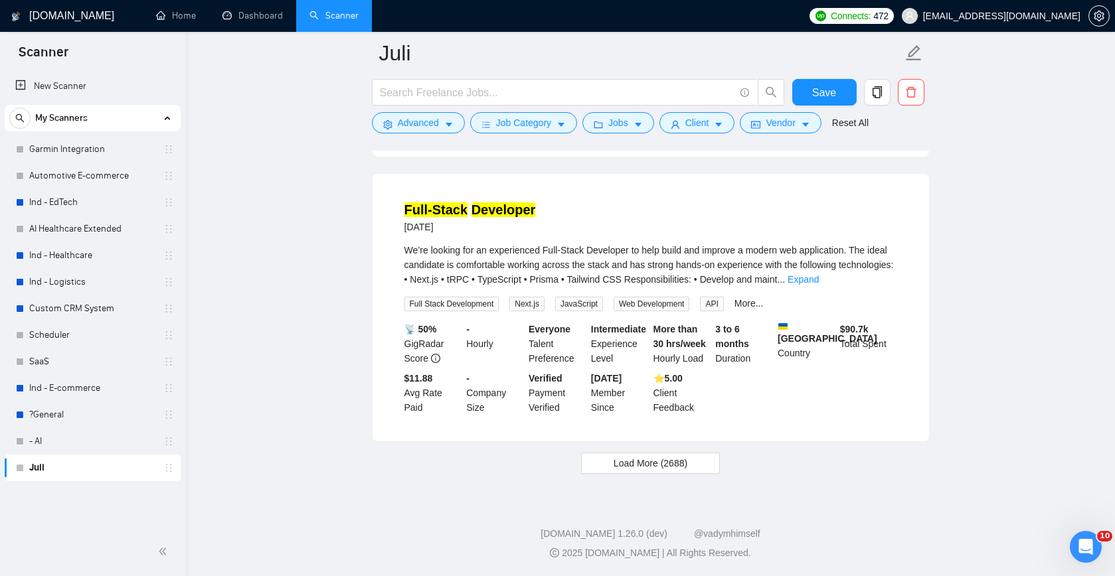
scroll to position [2794, 0]
click at [632, 471] on span "Load More (2688)" at bounding box center [651, 463] width 74 height 15
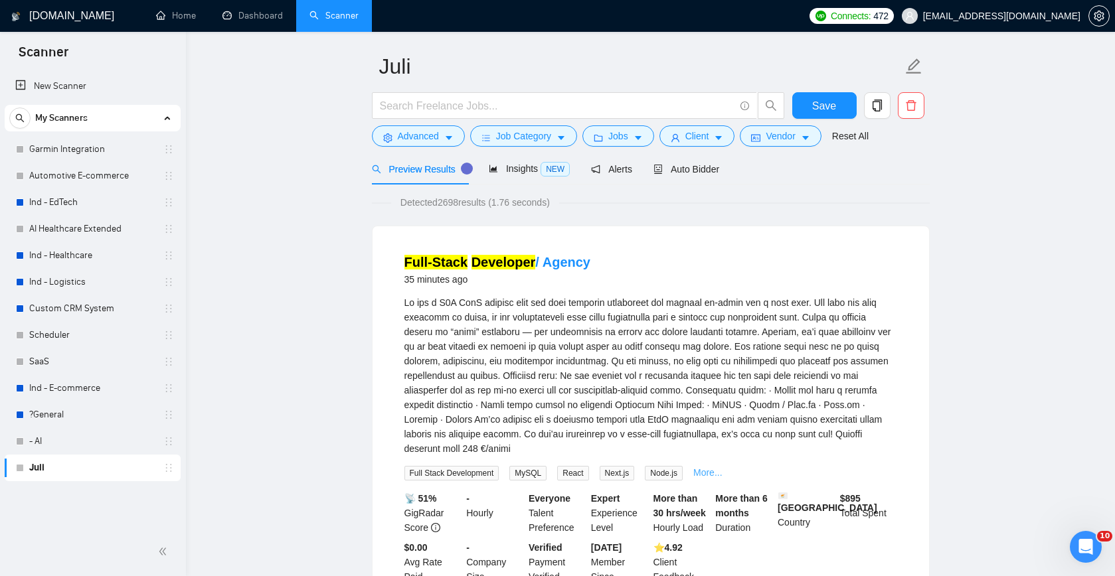
scroll to position [0, 0]
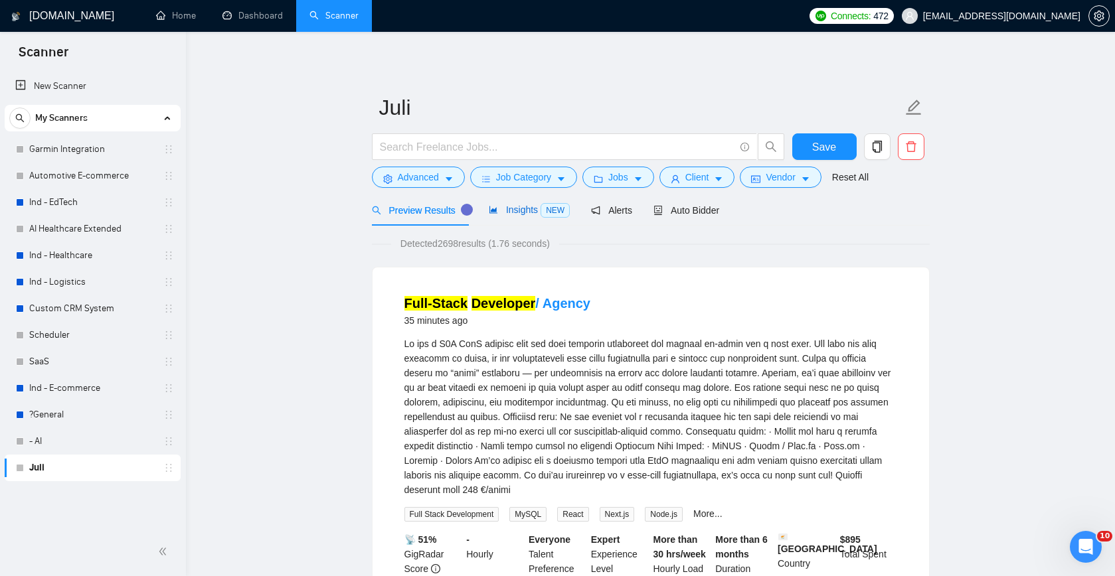
click at [517, 212] on span "Insights NEW" at bounding box center [529, 210] width 81 height 11
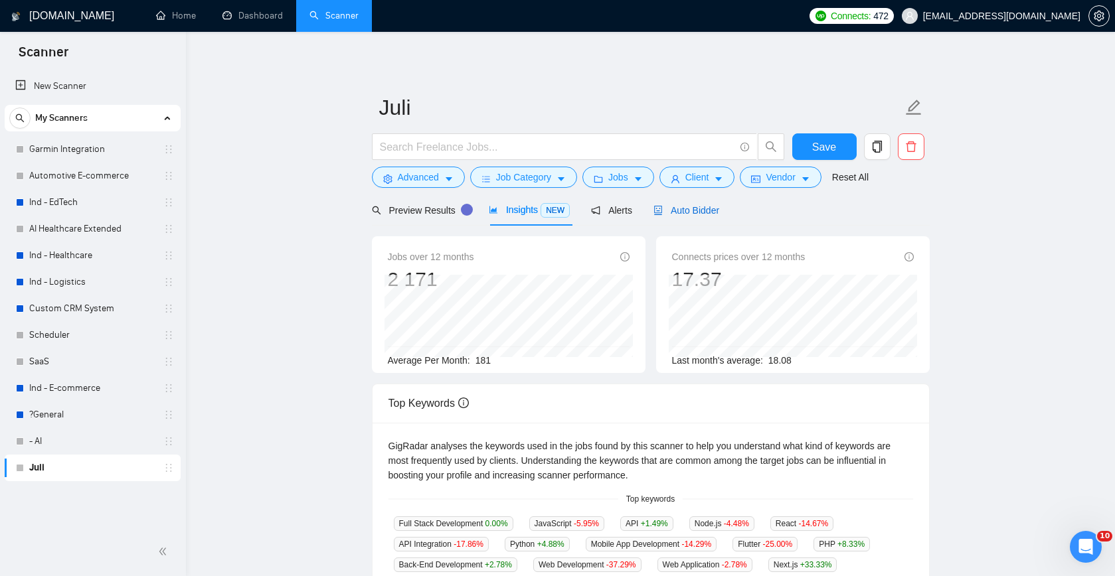
click at [698, 212] on span "Auto Bidder" at bounding box center [686, 210] width 66 height 11
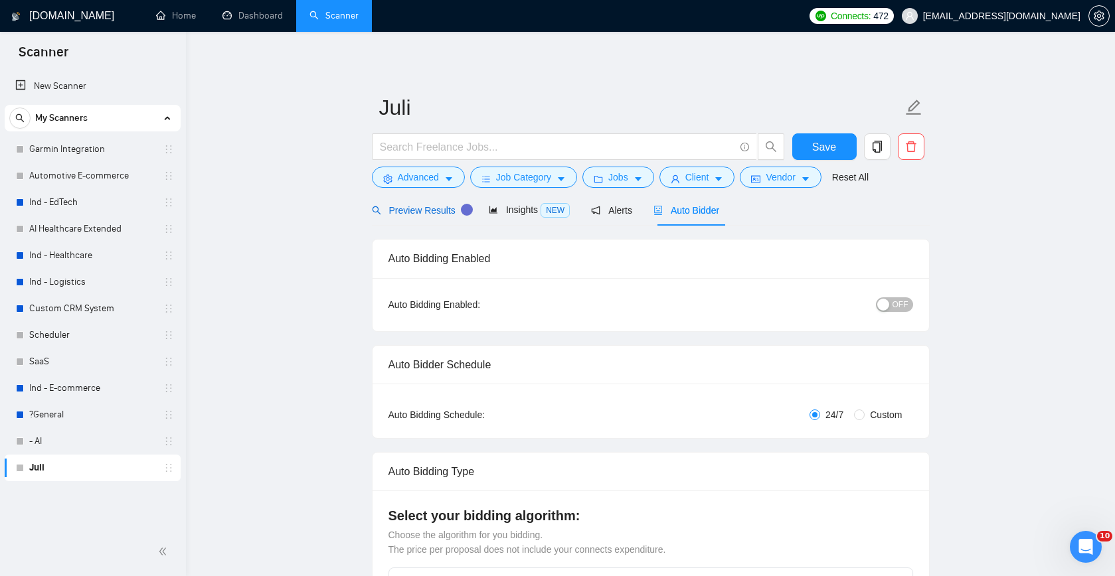
click at [420, 211] on span "Preview Results" at bounding box center [420, 210] width 96 height 11
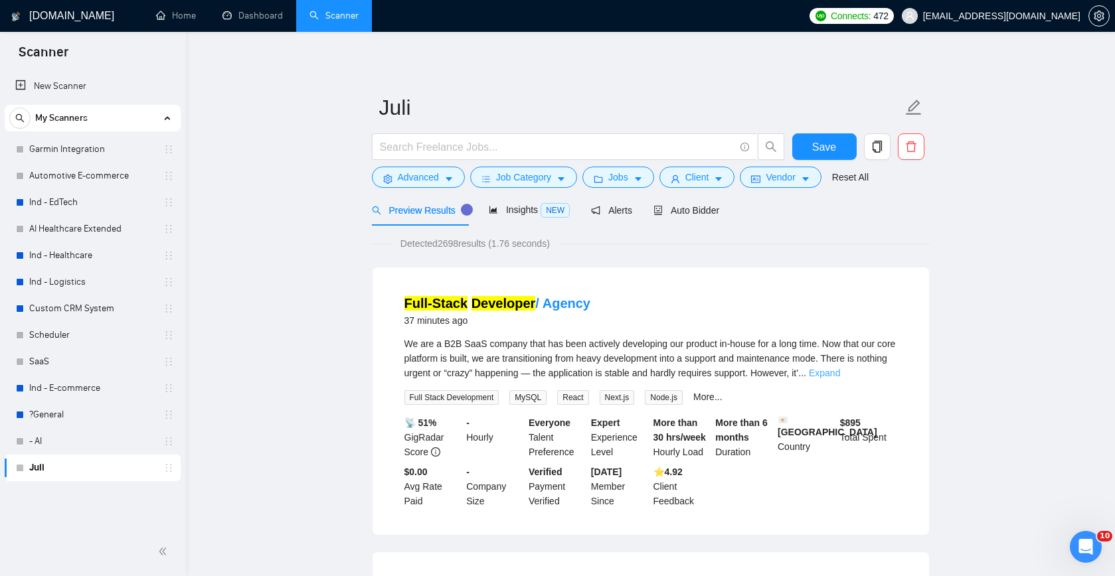
click at [840, 375] on link "Expand" at bounding box center [824, 373] width 31 height 11
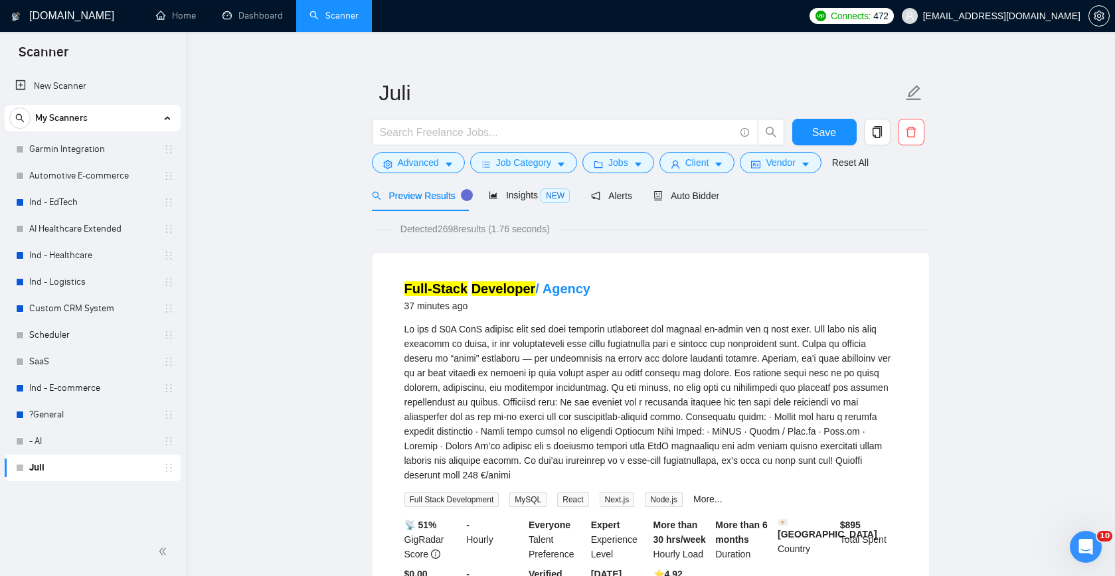
scroll to position [112, 0]
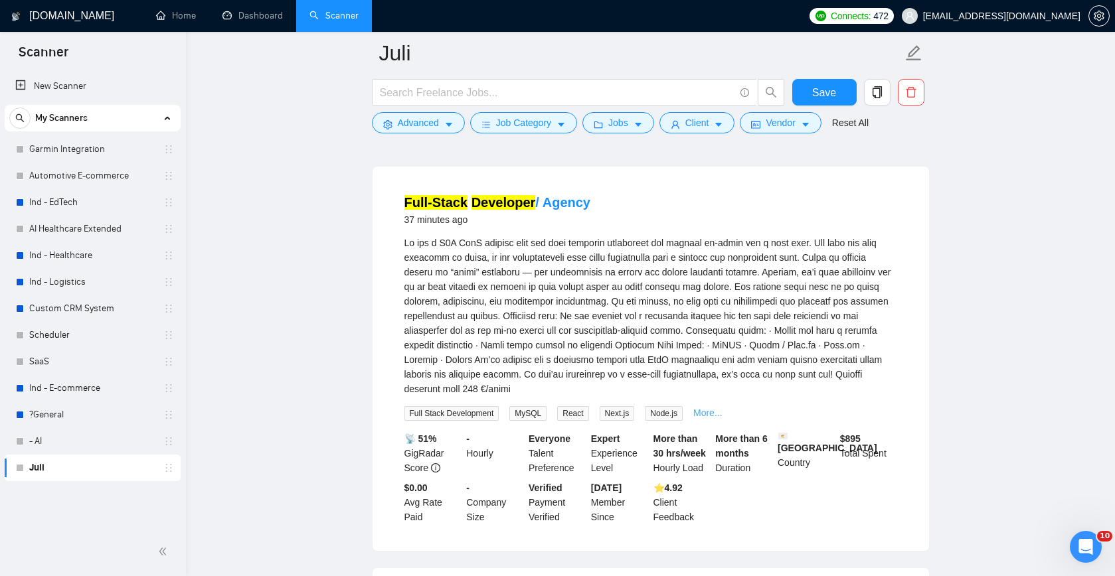
click at [715, 414] on link "More..." at bounding box center [707, 413] width 29 height 11
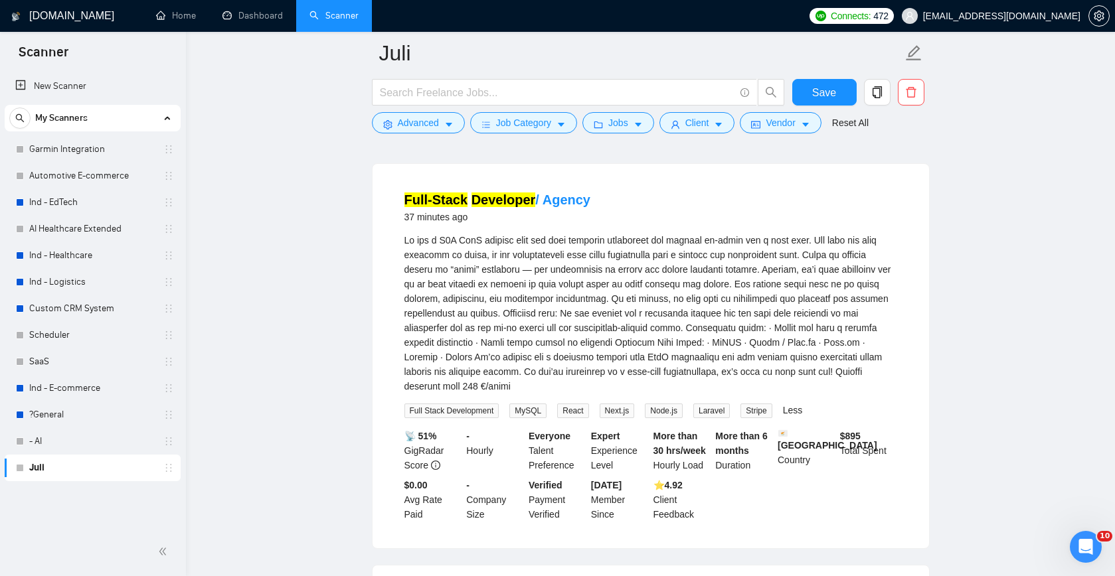
scroll to position [117, 0]
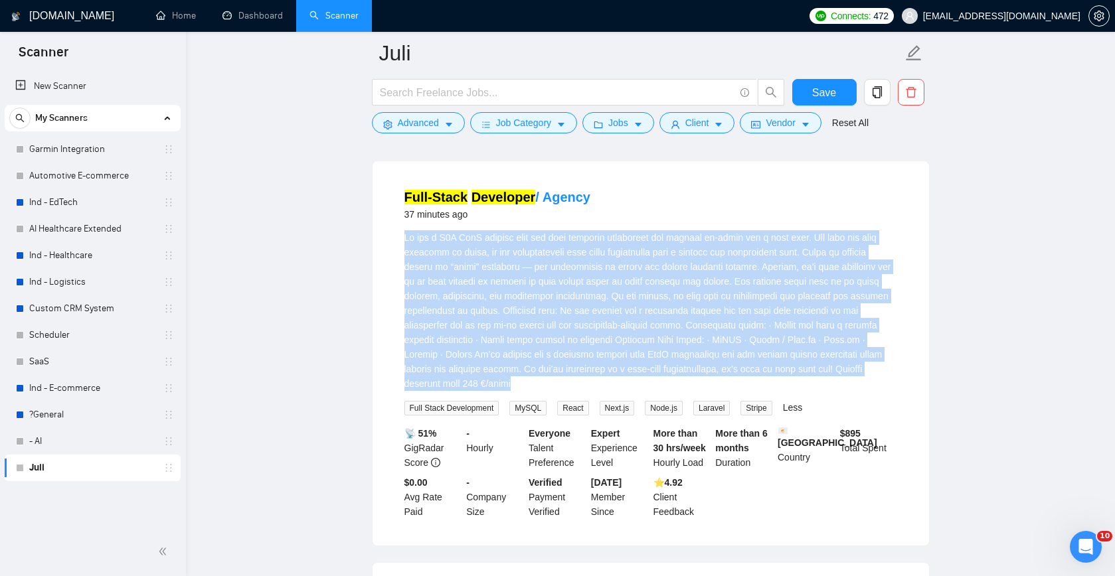
drag, startPoint x: 404, startPoint y: 239, endPoint x: 774, endPoint y: 380, distance: 396.6
click at [774, 380] on div "We are a B2B SaaS company that has been actively developing our product in-hous…" at bounding box center [650, 310] width 493 height 161
click at [818, 381] on div "We are a B2B SaaS company that has been actively developing our product in-hous…" at bounding box center [650, 310] width 493 height 161
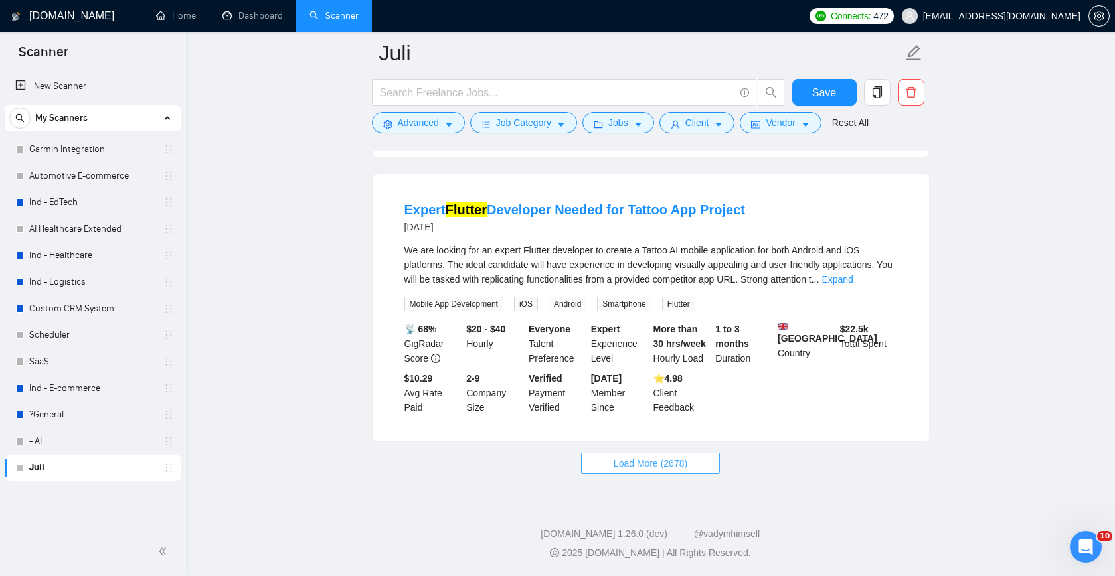
scroll to position [5740, 0]
click at [619, 469] on span "Load More (2678)" at bounding box center [651, 463] width 74 height 15
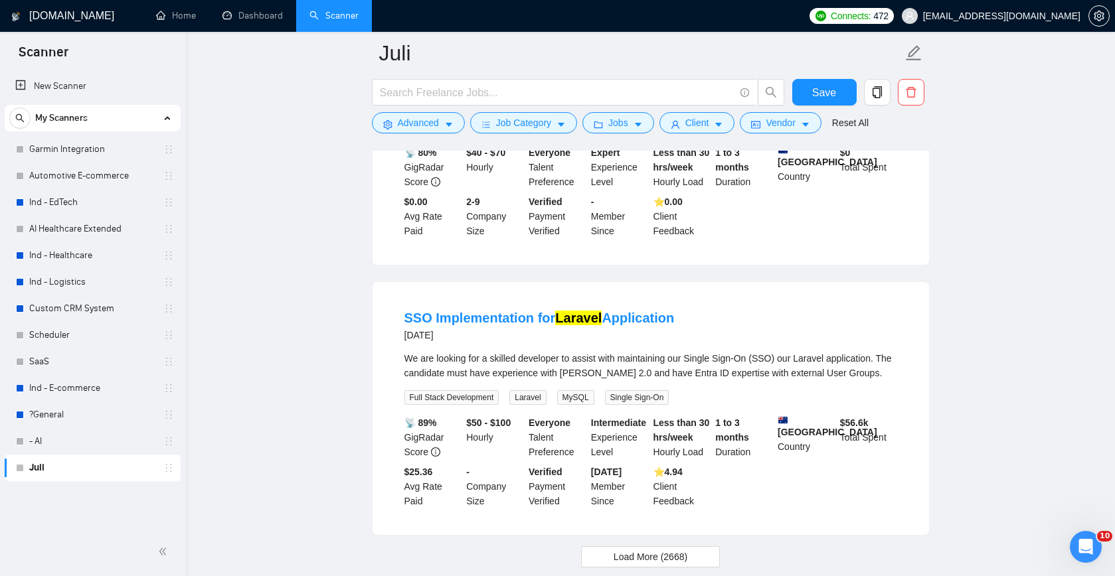
scroll to position [8527, 0]
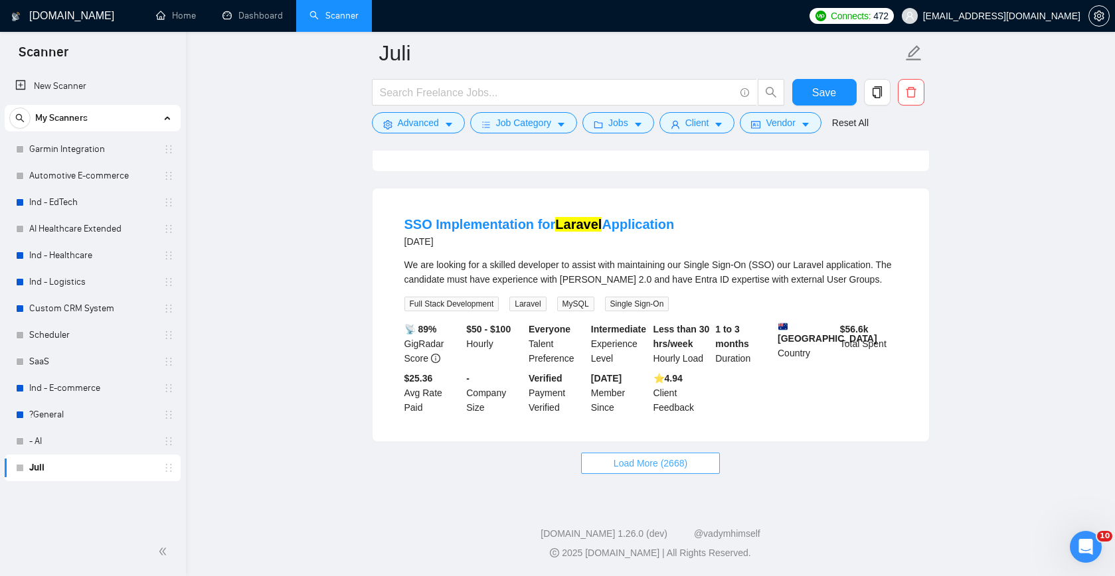
click at [657, 471] on span "Load More (2668)" at bounding box center [651, 463] width 74 height 15
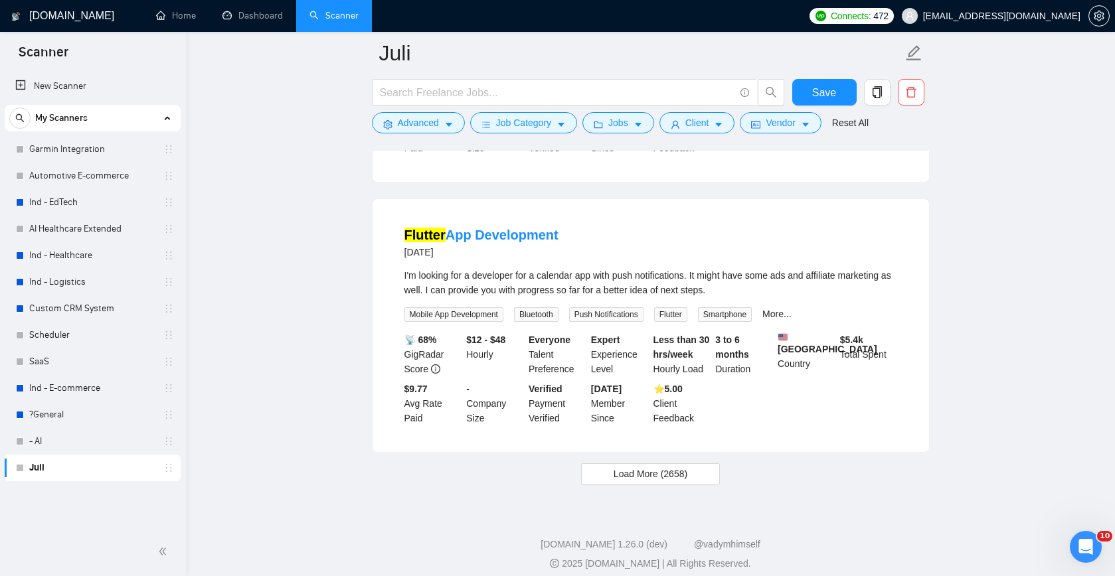
scroll to position [11489, 0]
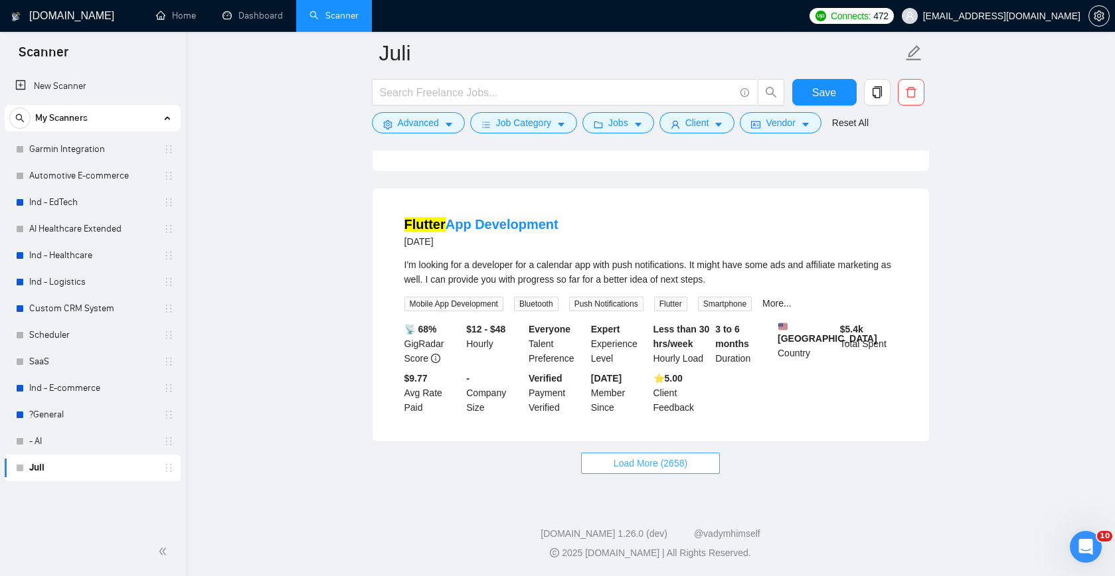
click at [643, 471] on span "Load More (2658)" at bounding box center [651, 463] width 74 height 15
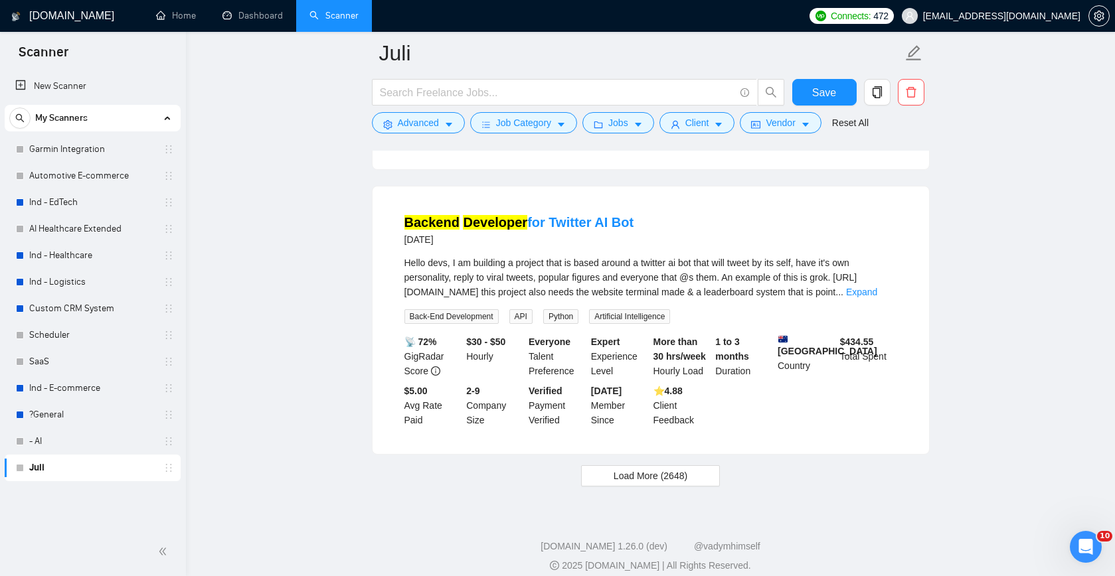
scroll to position [14322, 0]
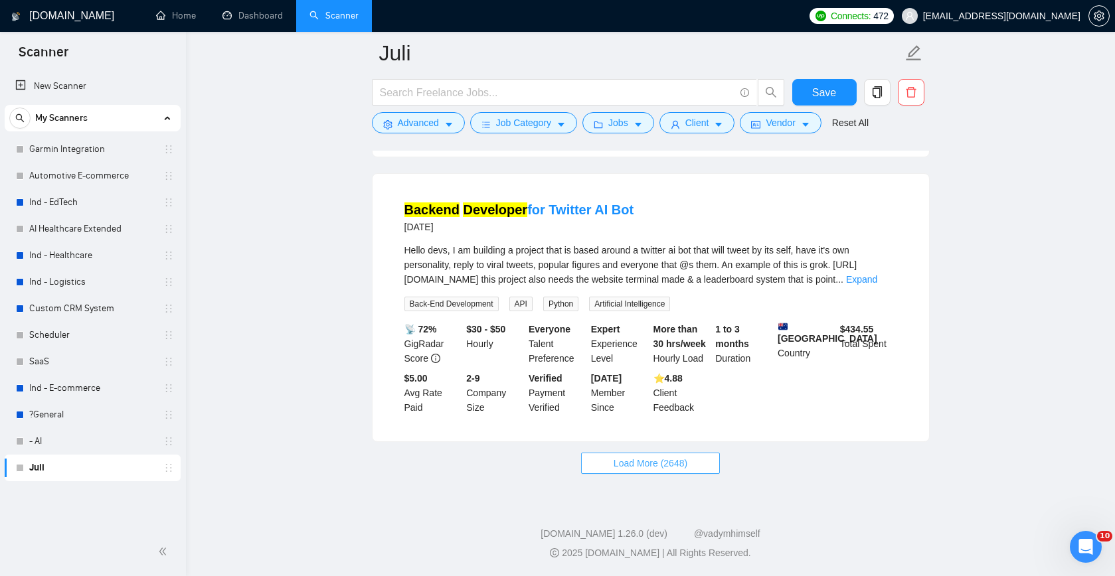
click at [682, 471] on span "Load More (2648)" at bounding box center [651, 463] width 74 height 15
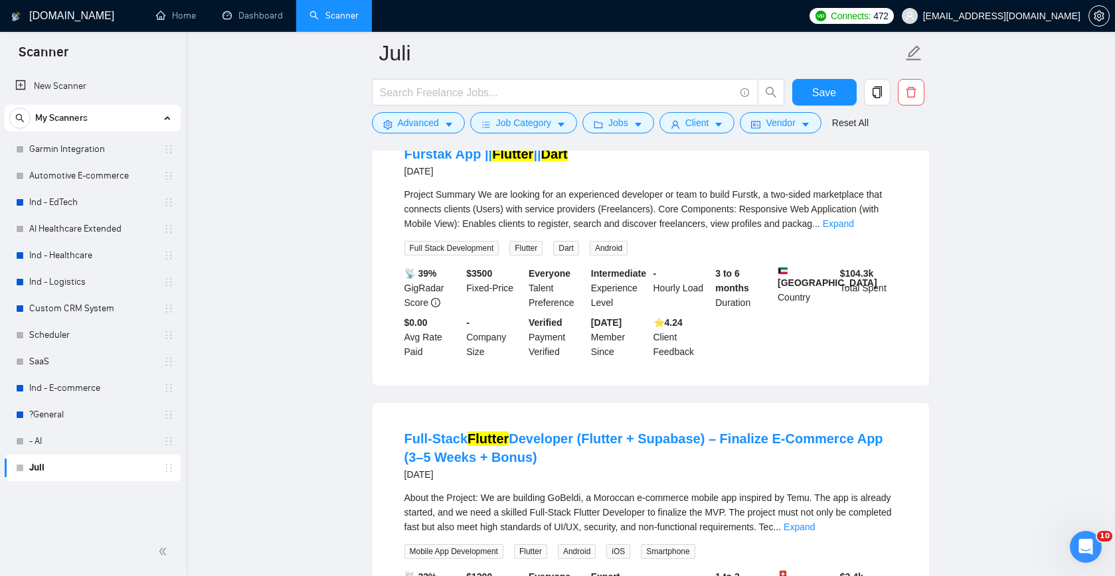
scroll to position [16942, 0]
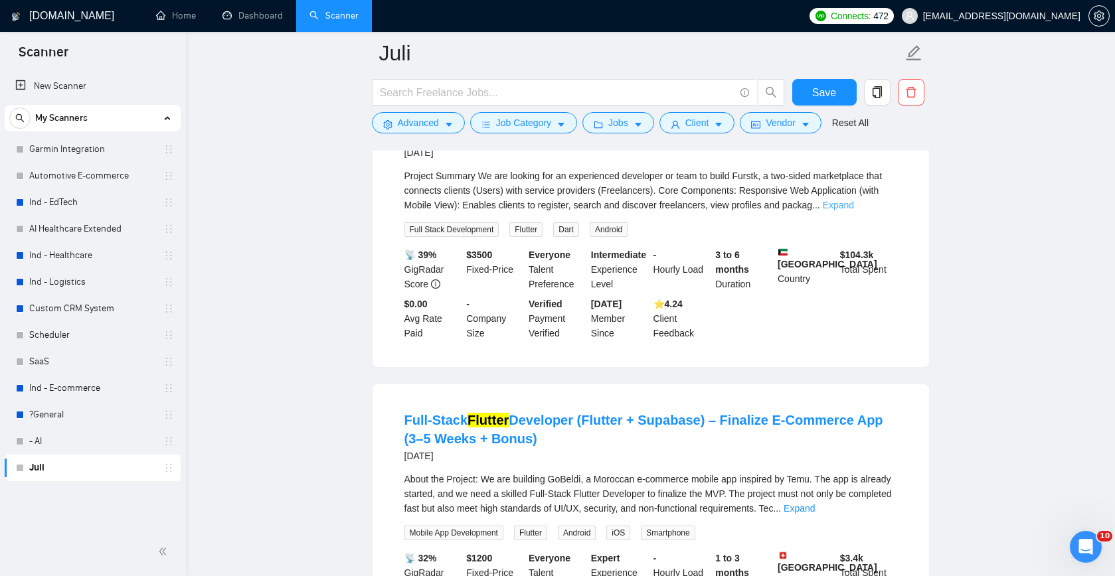
click at [854, 211] on link "Expand" at bounding box center [838, 205] width 31 height 11
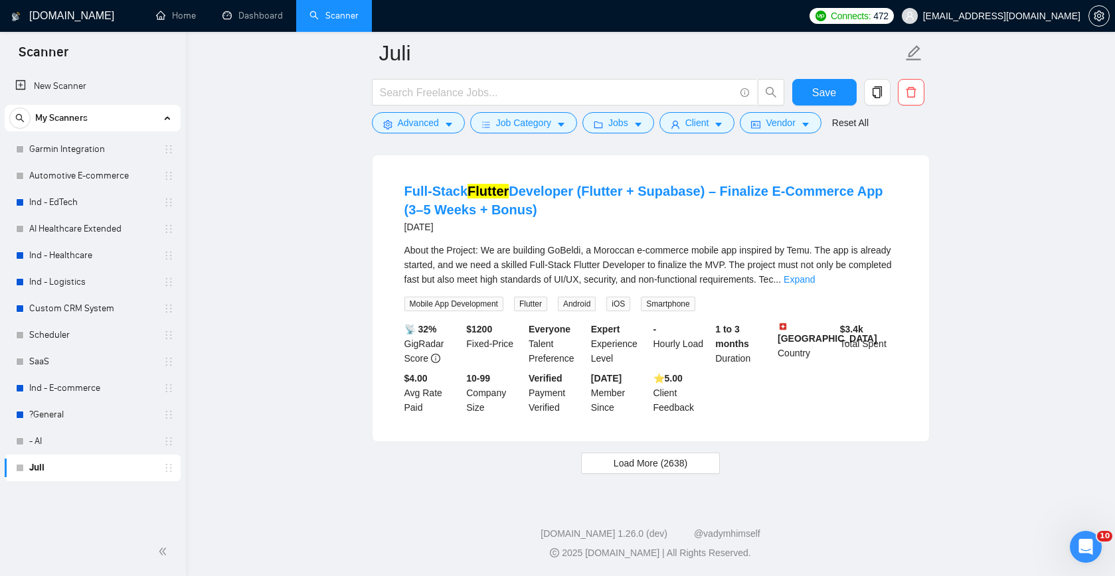
scroll to position [17397, 0]
click at [659, 471] on span "Load More (2638)" at bounding box center [651, 463] width 74 height 15
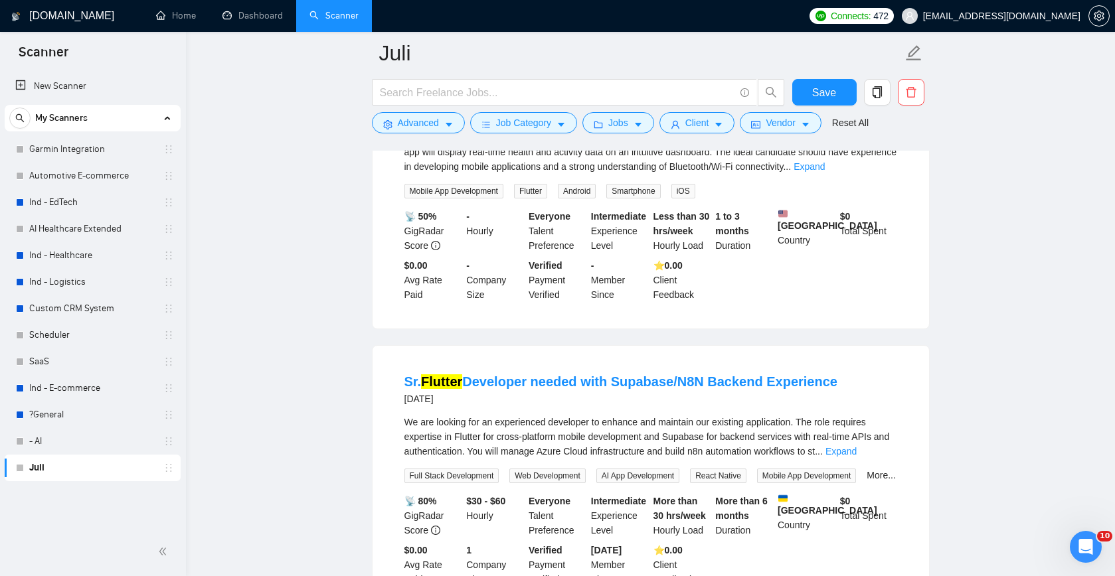
scroll to position [19781, 0]
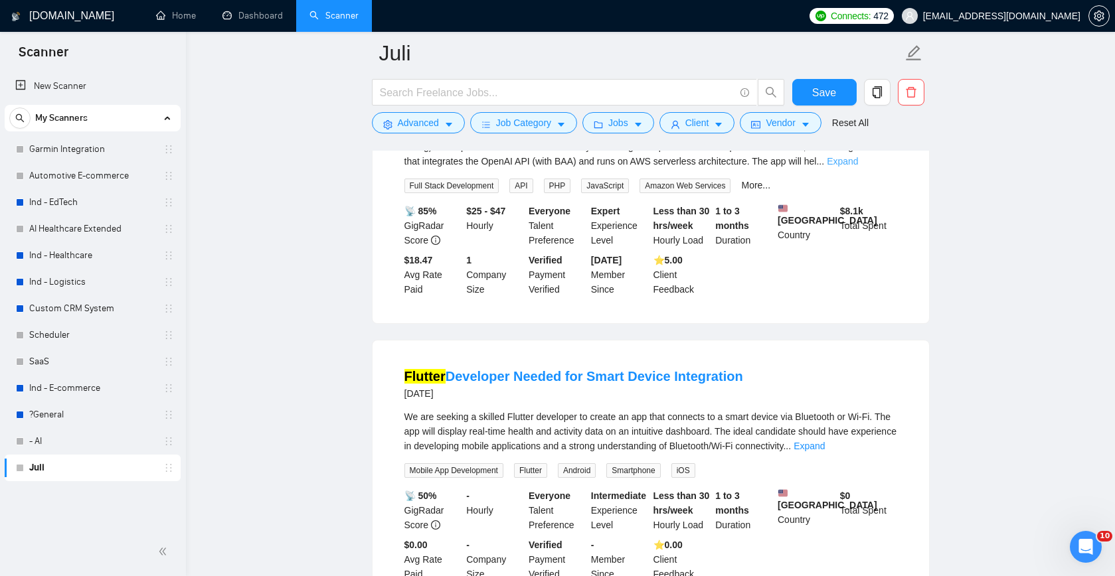
click at [858, 167] on link "Expand" at bounding box center [842, 161] width 31 height 11
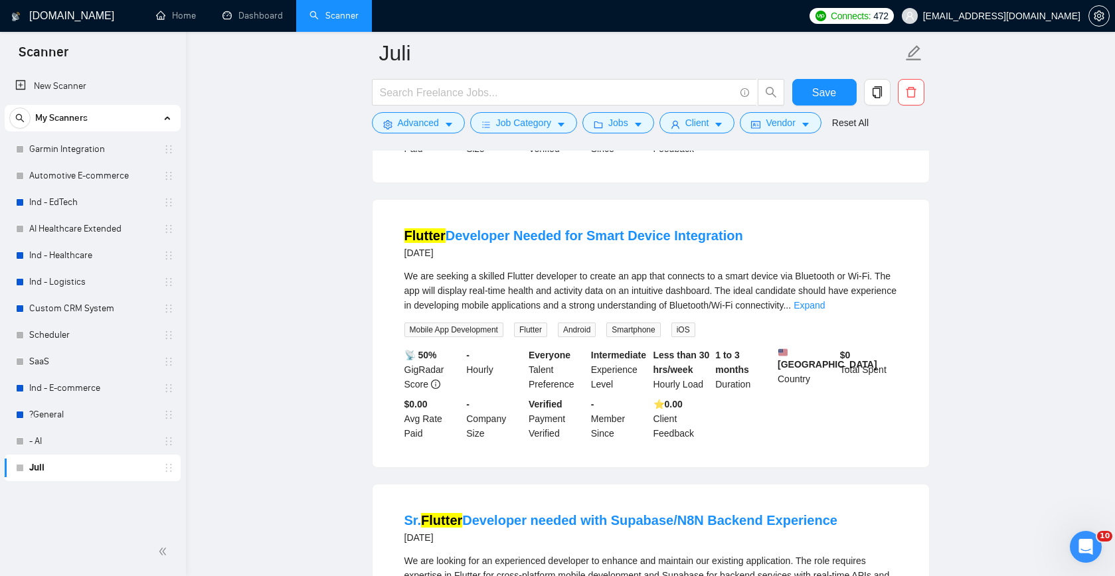
scroll to position [20228, 0]
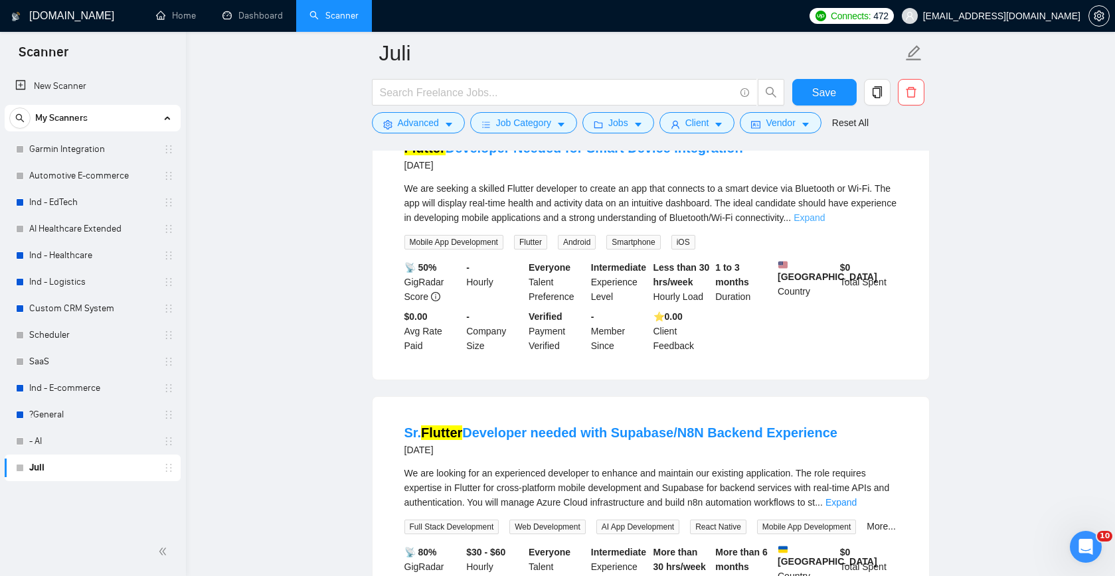
click at [825, 223] on link "Expand" at bounding box center [809, 217] width 31 height 11
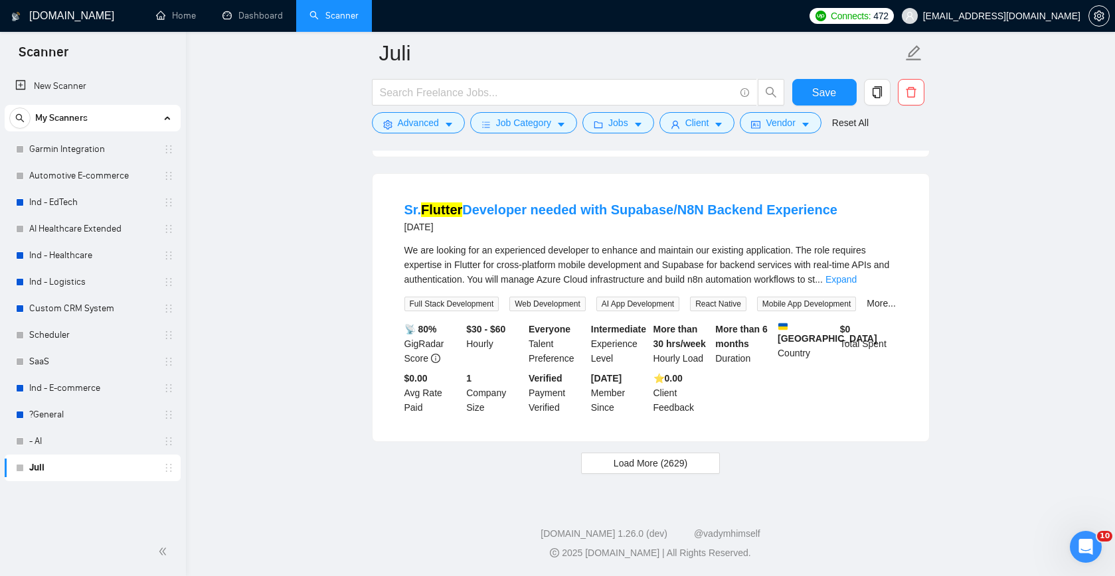
scroll to position [20621, 0]
click at [645, 471] on span "Load More (2629)" at bounding box center [651, 463] width 74 height 15
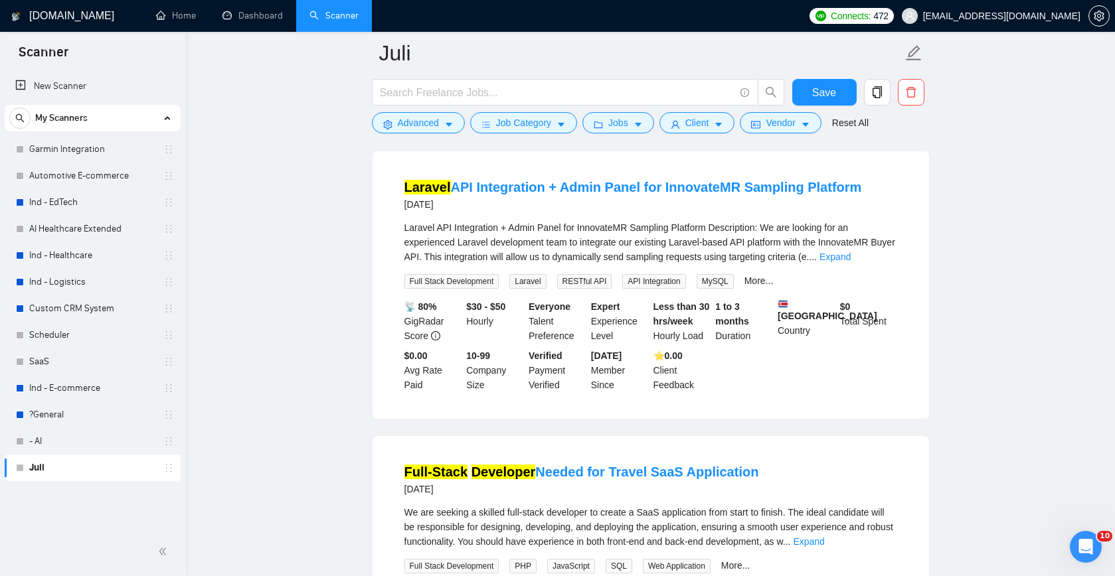
scroll to position [21386, 0]
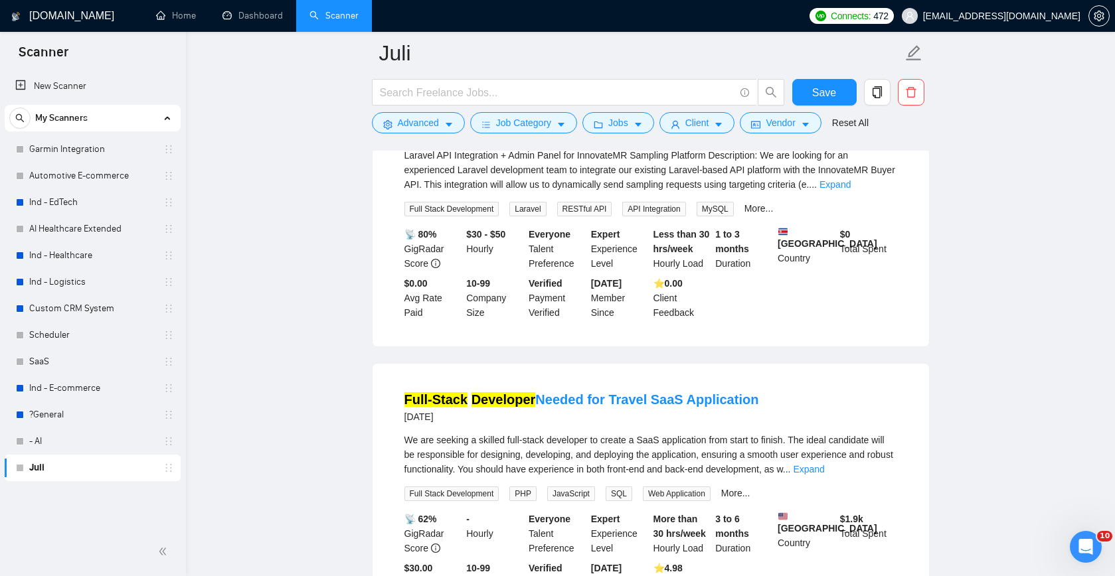
click at [851, 190] on link "Expand" at bounding box center [834, 184] width 31 height 11
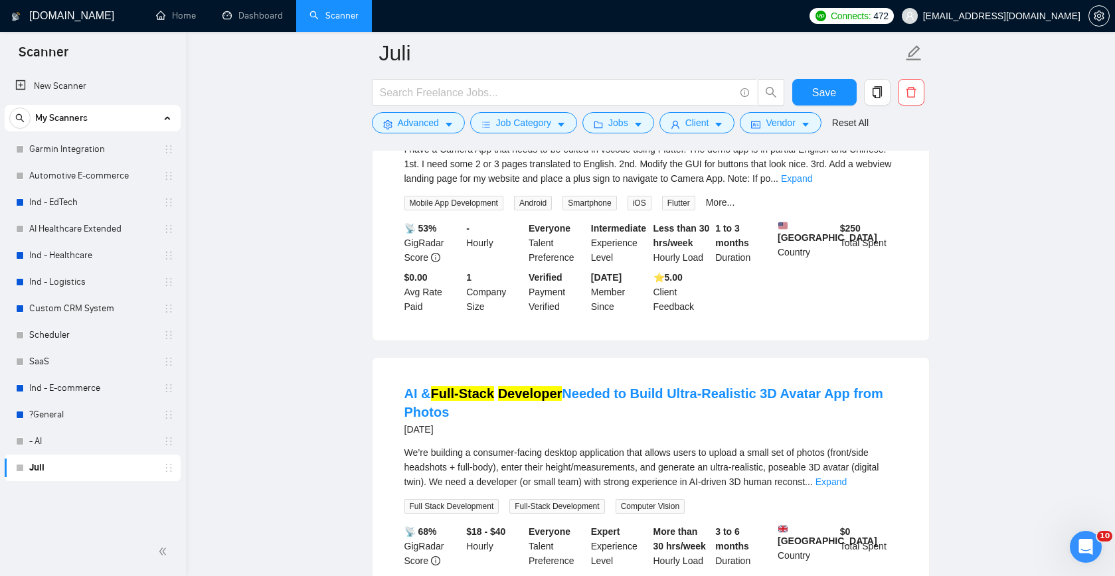
scroll to position [22665, 0]
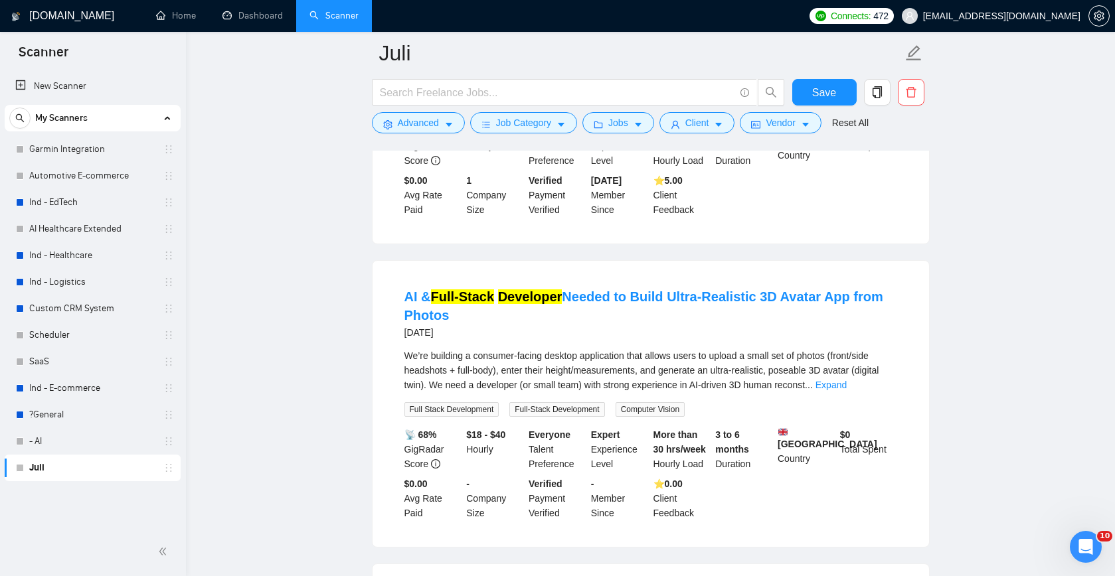
click at [812, 87] on link "Expand" at bounding box center [796, 81] width 31 height 11
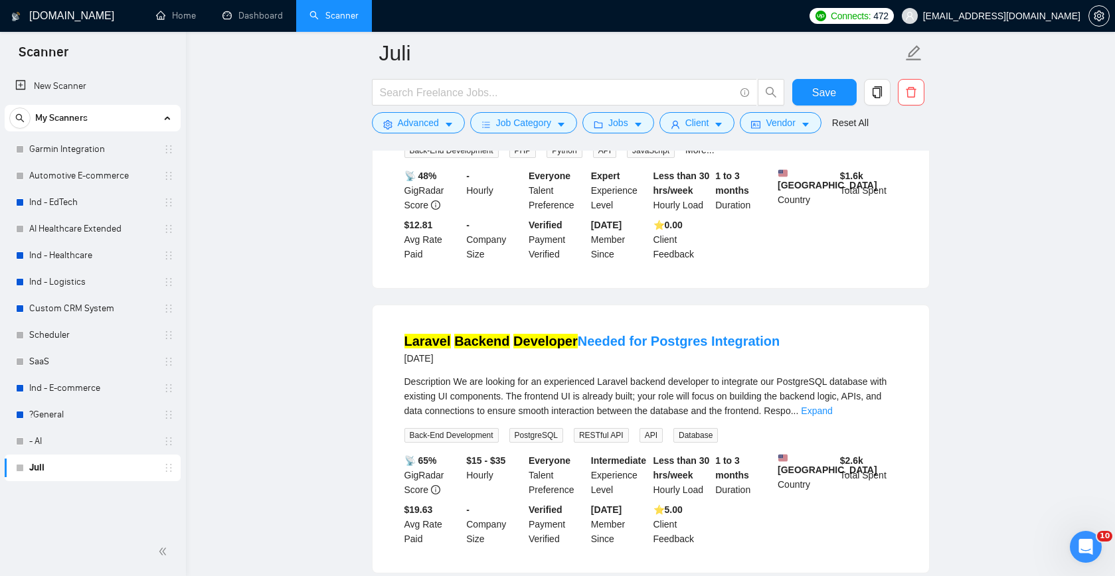
scroll to position [23559, 0]
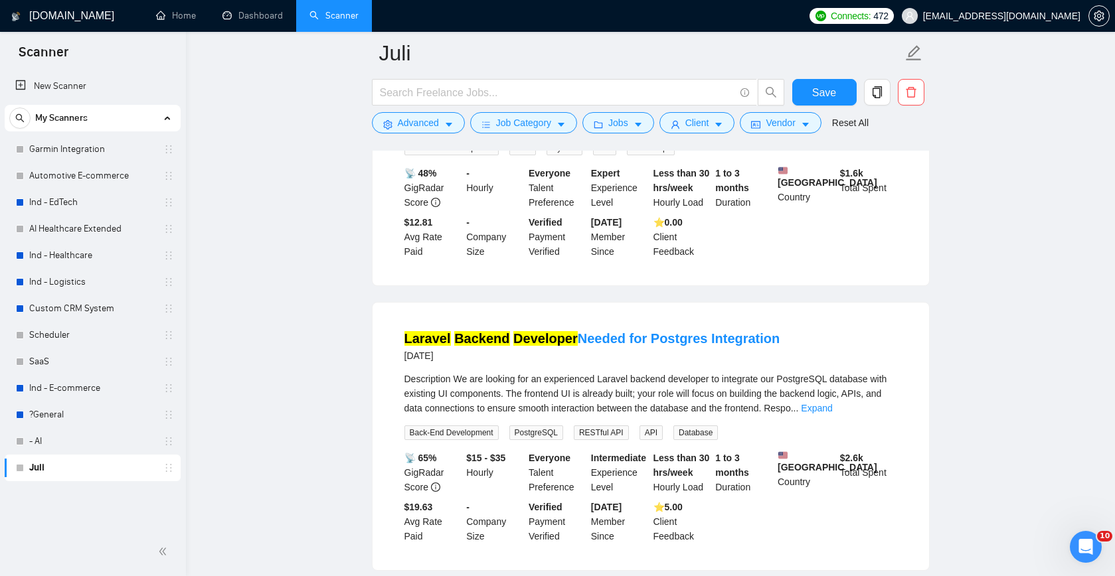
click at [815, 129] on link "Expand" at bounding box center [799, 123] width 31 height 11
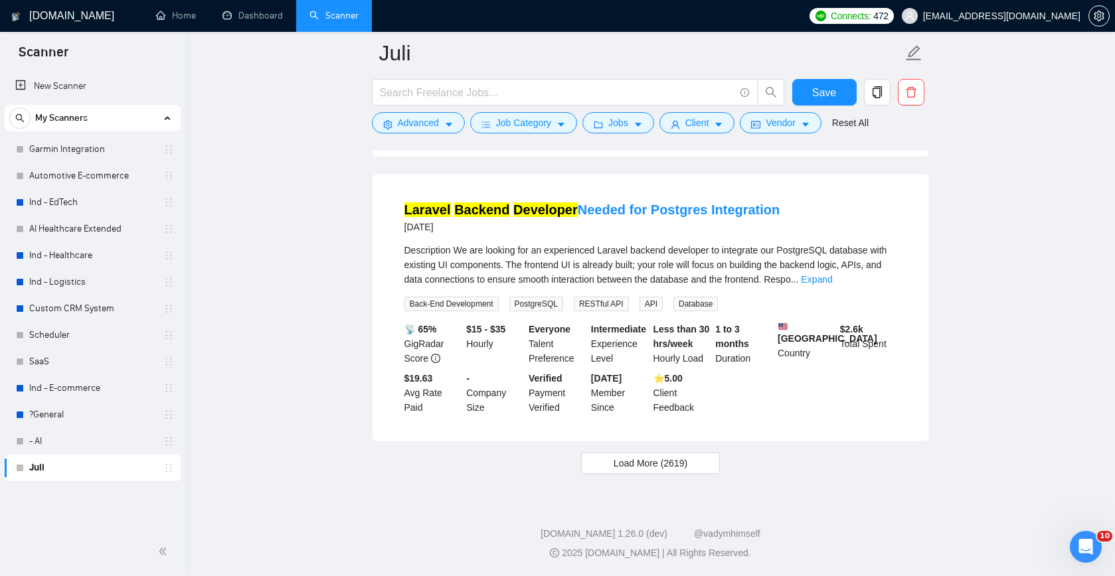
scroll to position [23849, 0]
click at [832, 285] on link "Expand" at bounding box center [816, 279] width 31 height 11
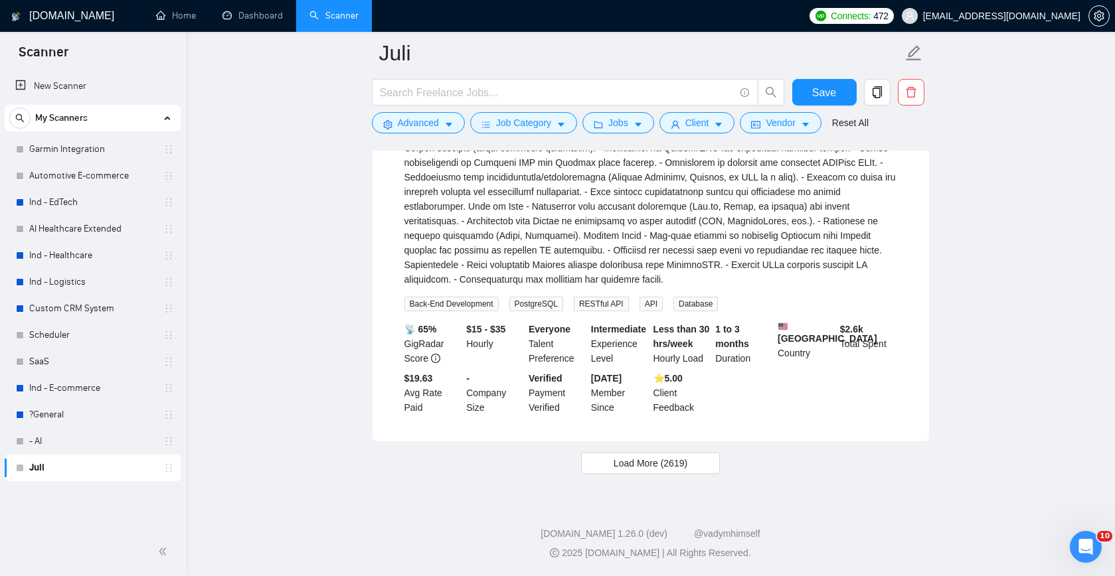
scroll to position [24211, 0]
click at [685, 461] on span "Load More (2619)" at bounding box center [651, 463] width 74 height 15
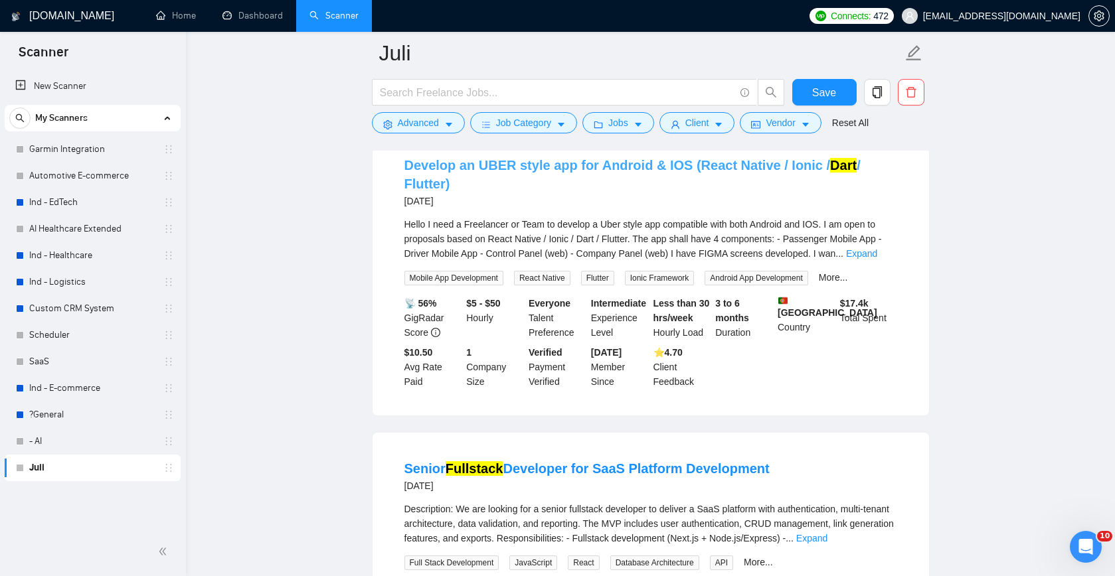
scroll to position [24372, 0]
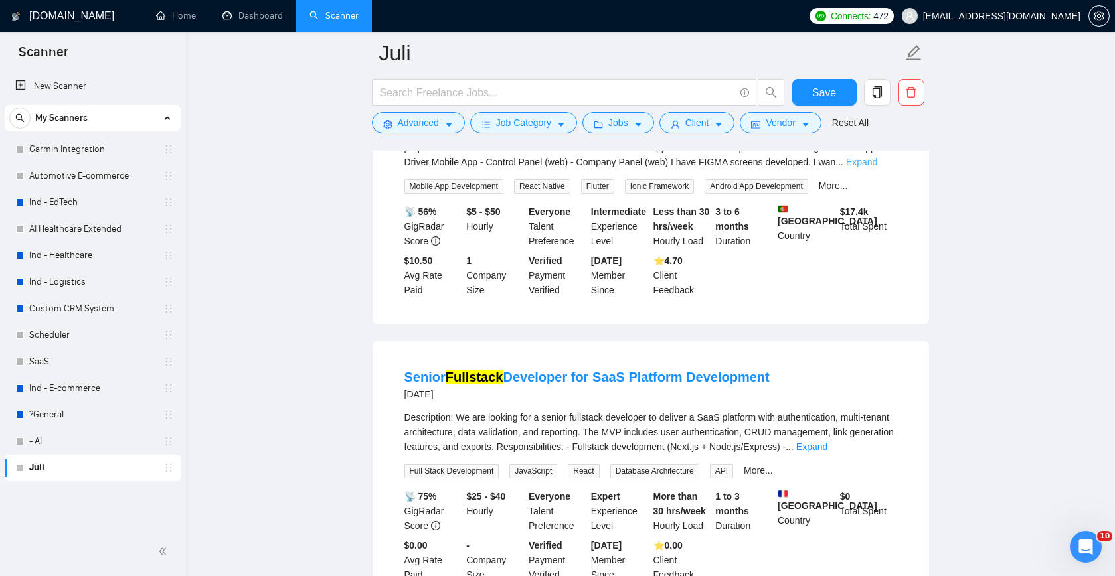
click at [877, 167] on link "Expand" at bounding box center [861, 162] width 31 height 11
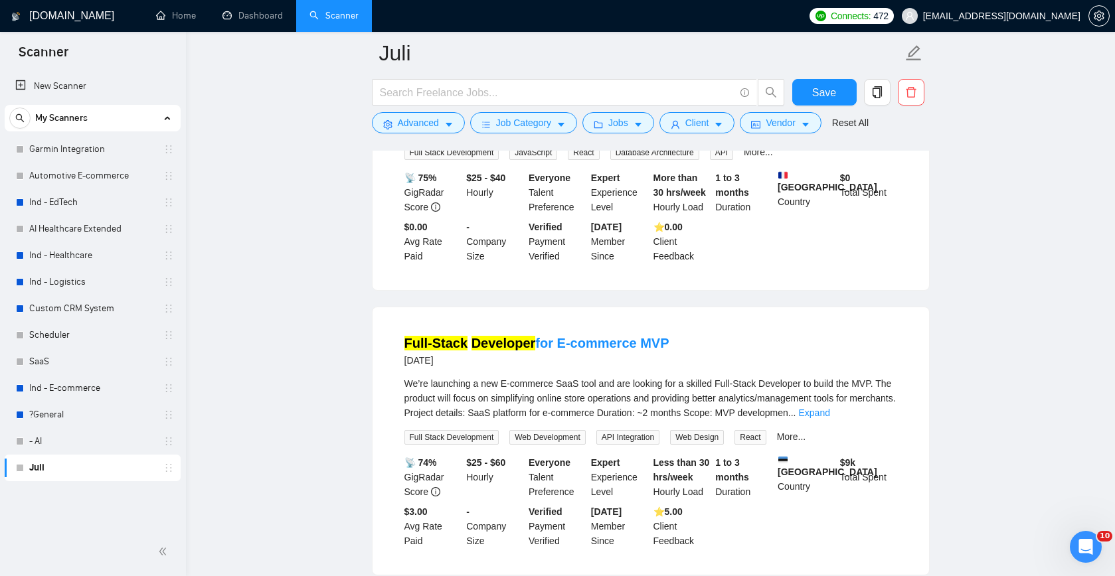
scroll to position [24829, 0]
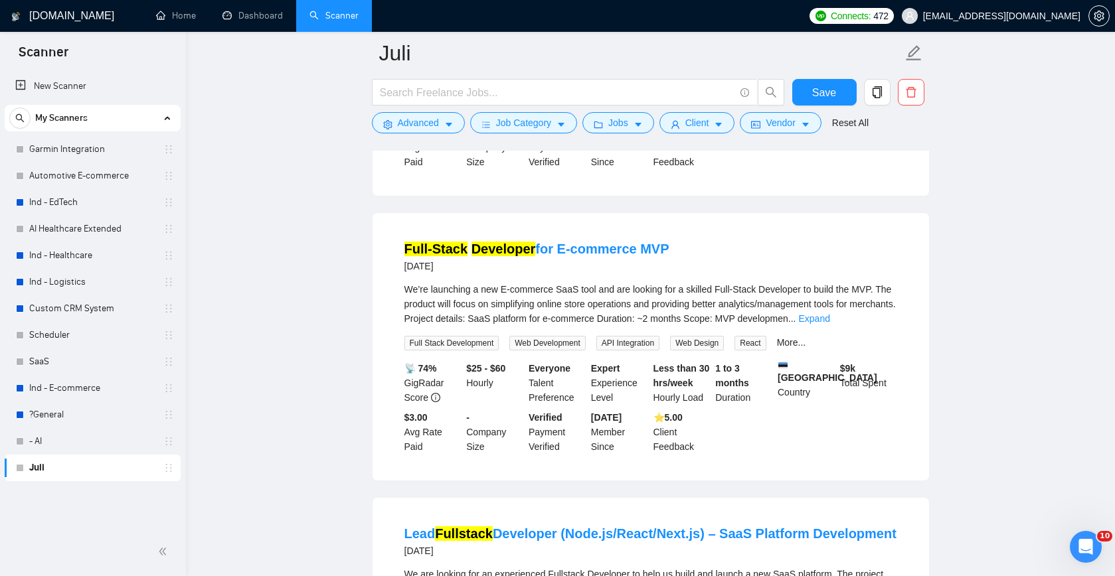
click at [827, 39] on link "Expand" at bounding box center [811, 34] width 31 height 11
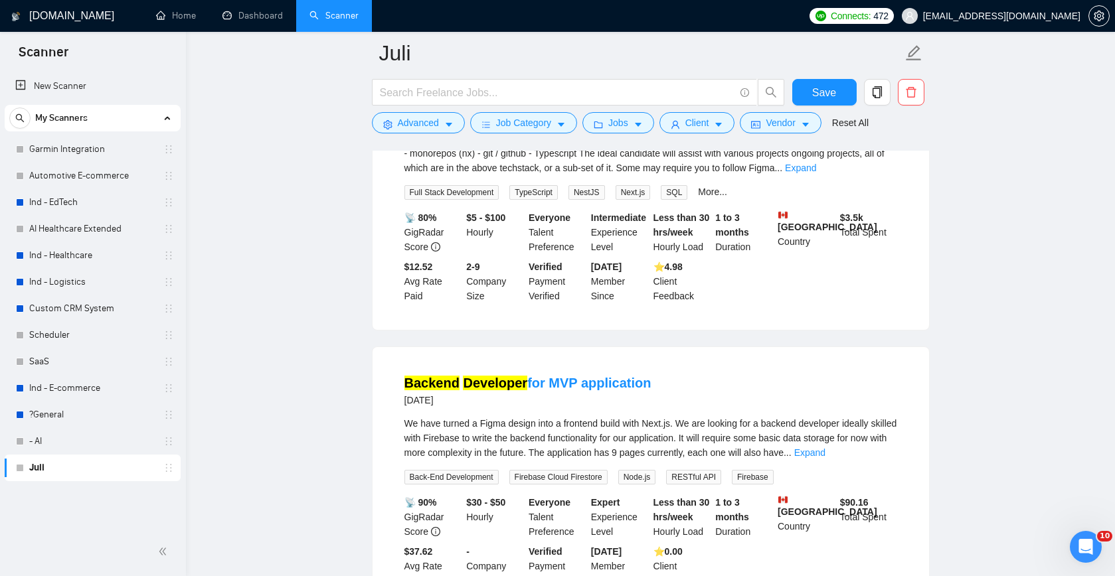
scroll to position [26541, 0]
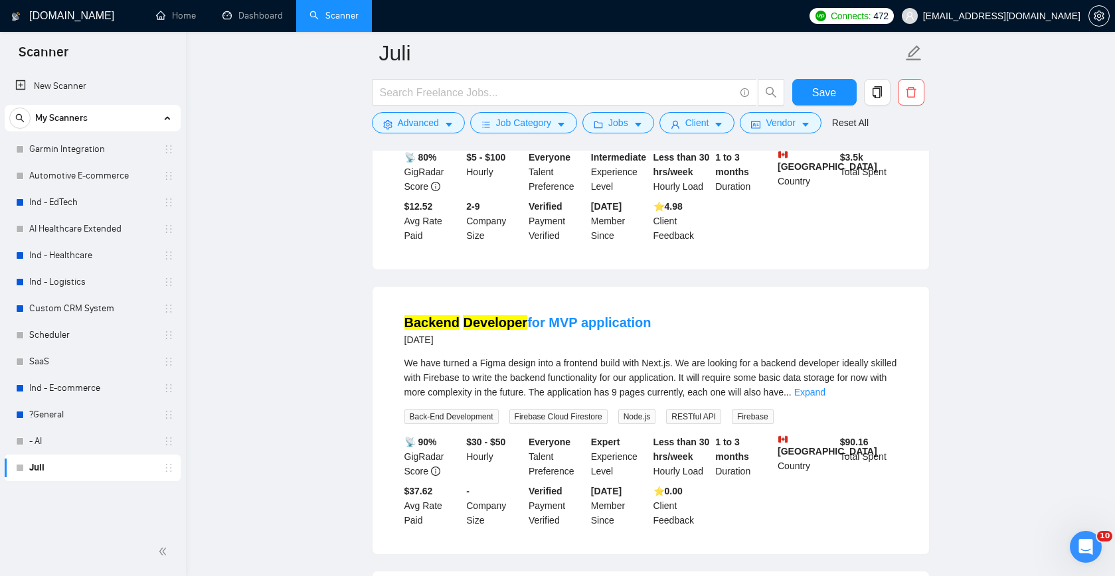
click at [816, 113] on link "Expand" at bounding box center [800, 107] width 31 height 11
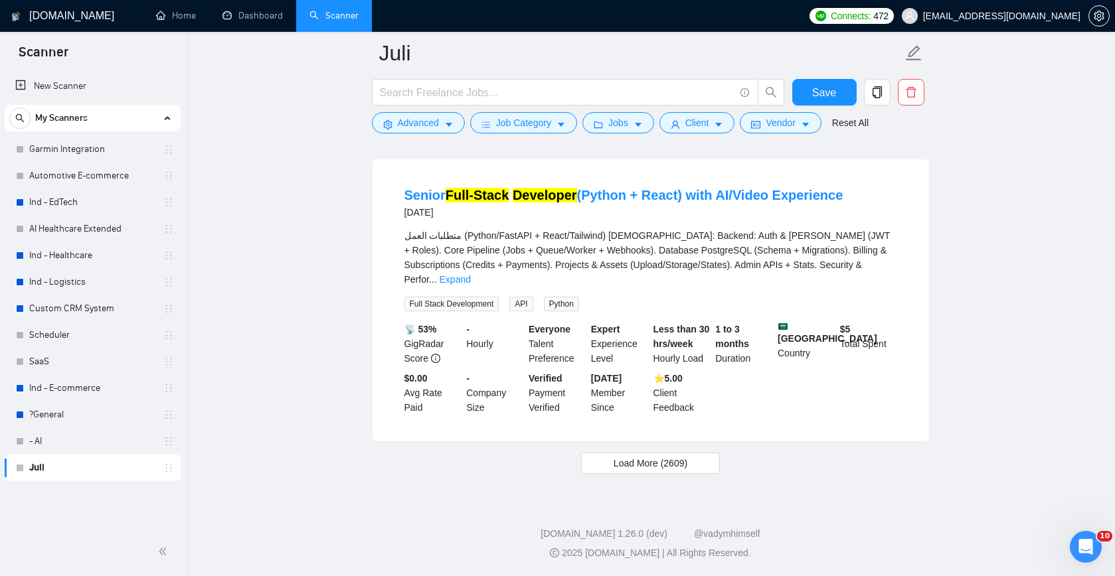
scroll to position [27291, 0]
click at [673, 464] on span "Load More (2609)" at bounding box center [651, 463] width 74 height 15
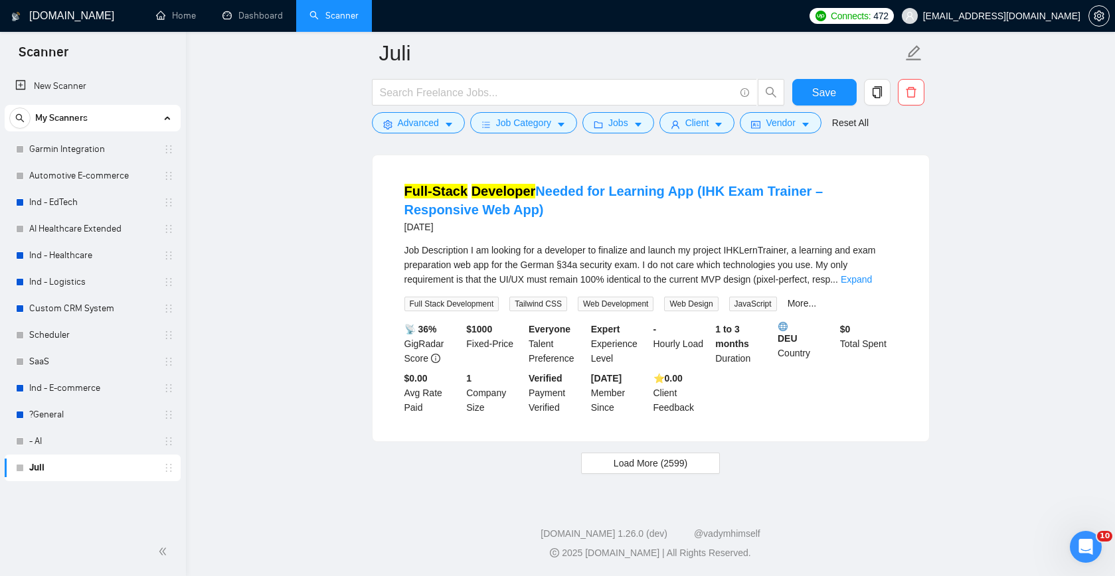
scroll to position [30257, 0]
click at [677, 467] on span "Load More (2599)" at bounding box center [651, 463] width 74 height 15
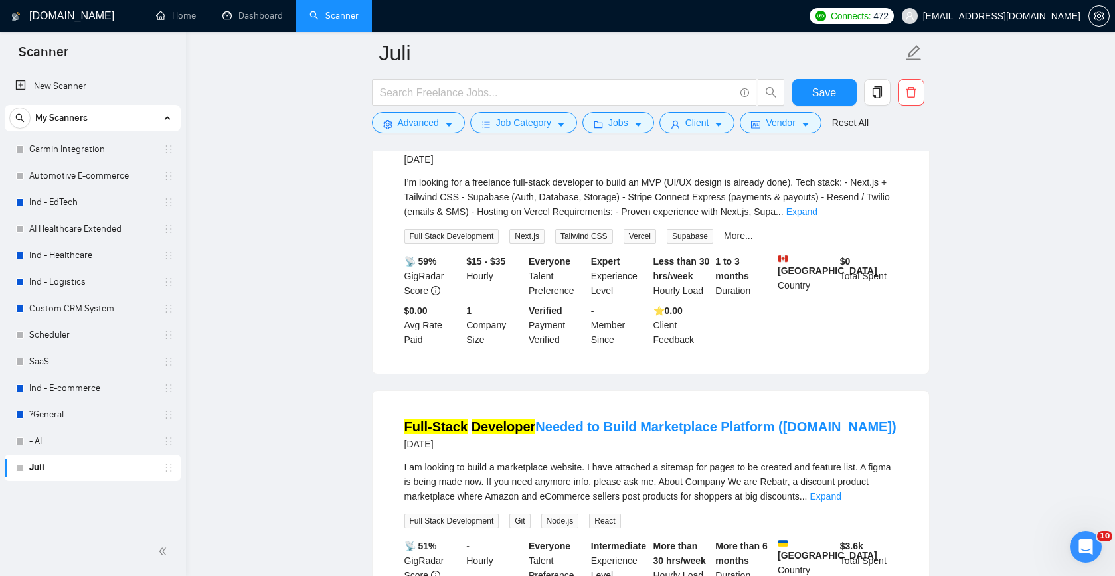
scroll to position [31293, 0]
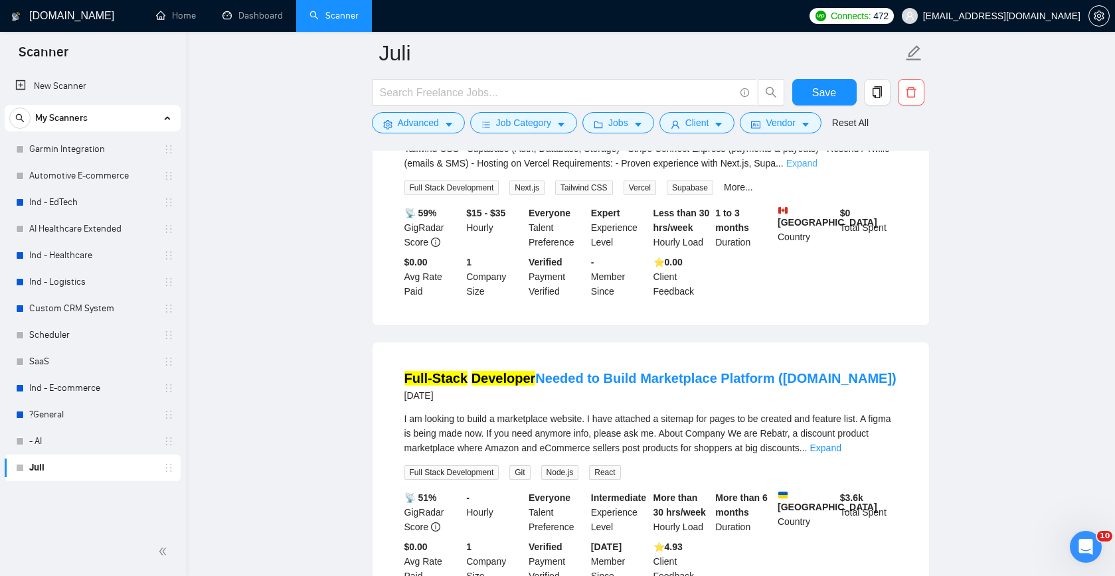
click at [817, 169] on link "Expand" at bounding box center [801, 163] width 31 height 11
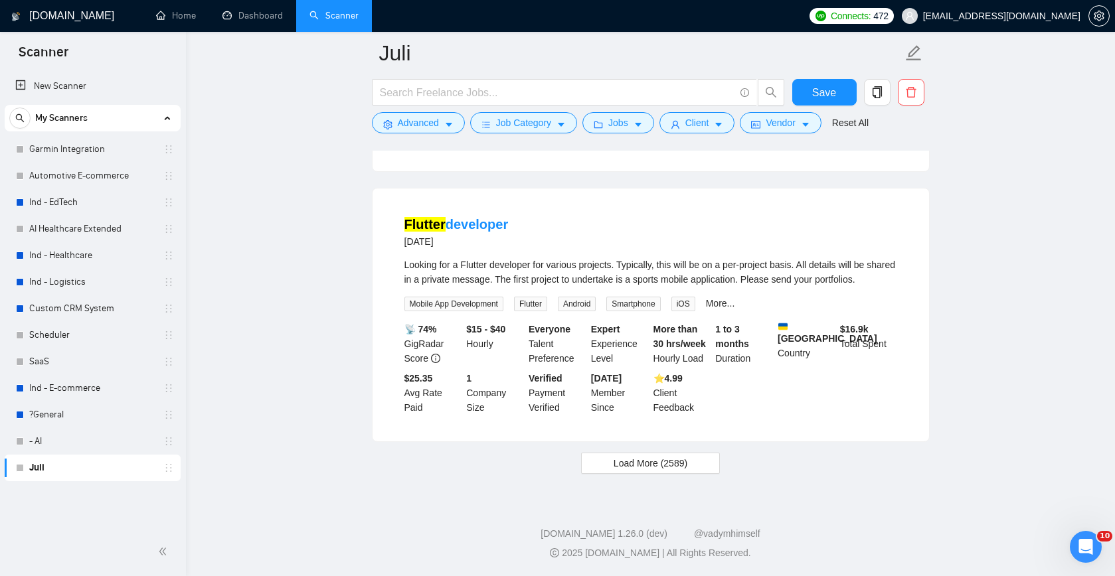
scroll to position [33221, 0]
click at [645, 467] on span "Load More (2589)" at bounding box center [651, 463] width 74 height 15
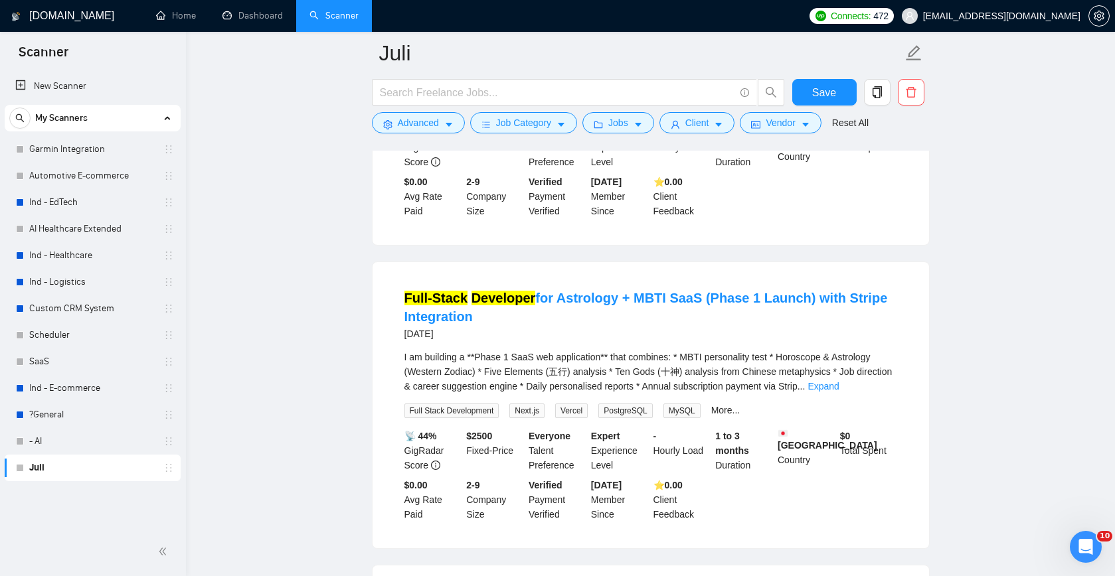
scroll to position [34861, 0]
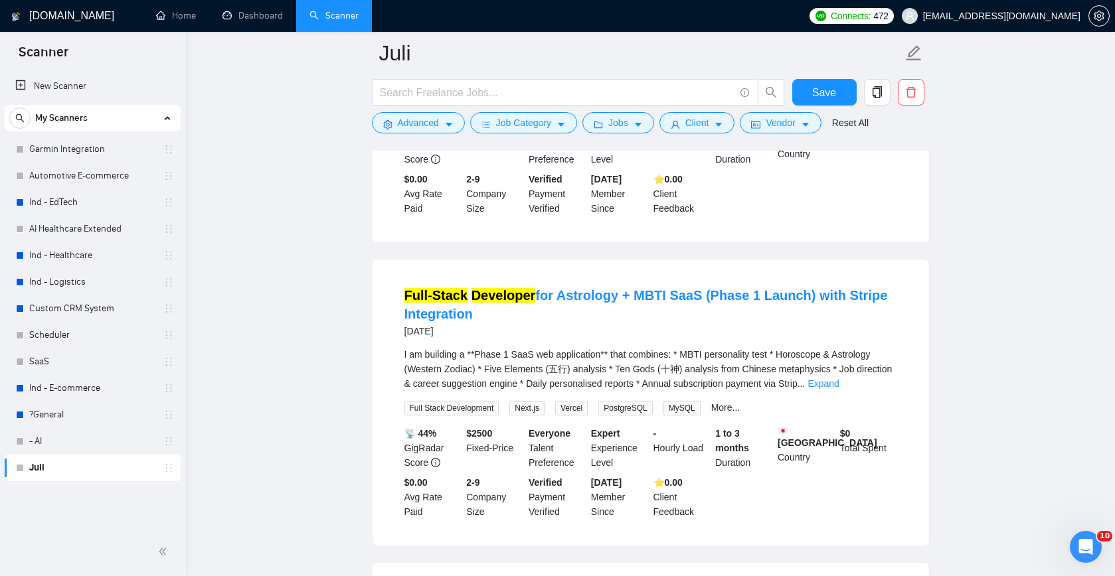
click at [839, 86] on link "Expand" at bounding box center [822, 80] width 31 height 11
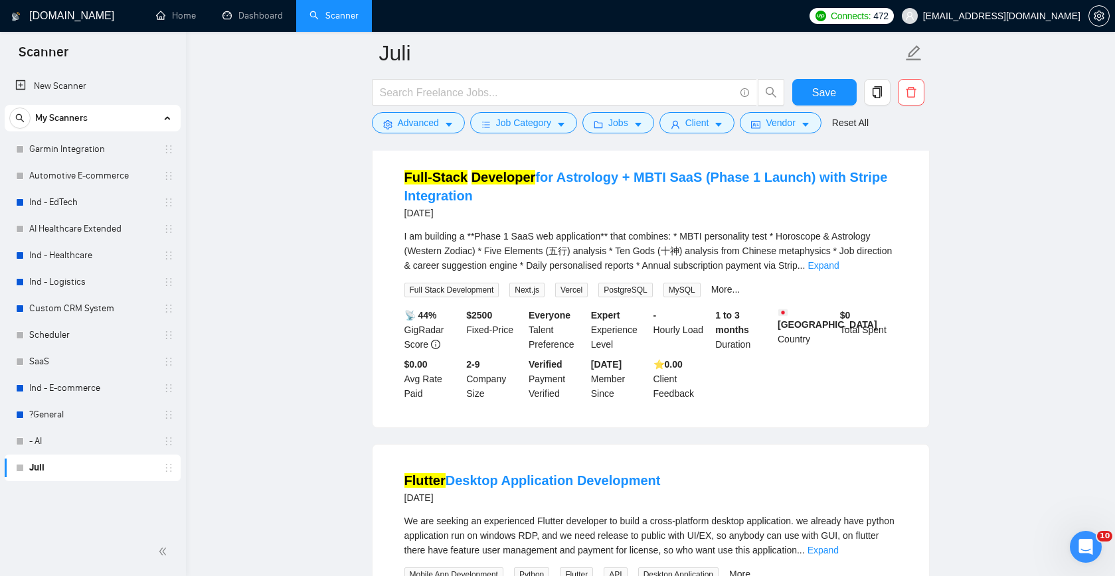
scroll to position [35511, 0]
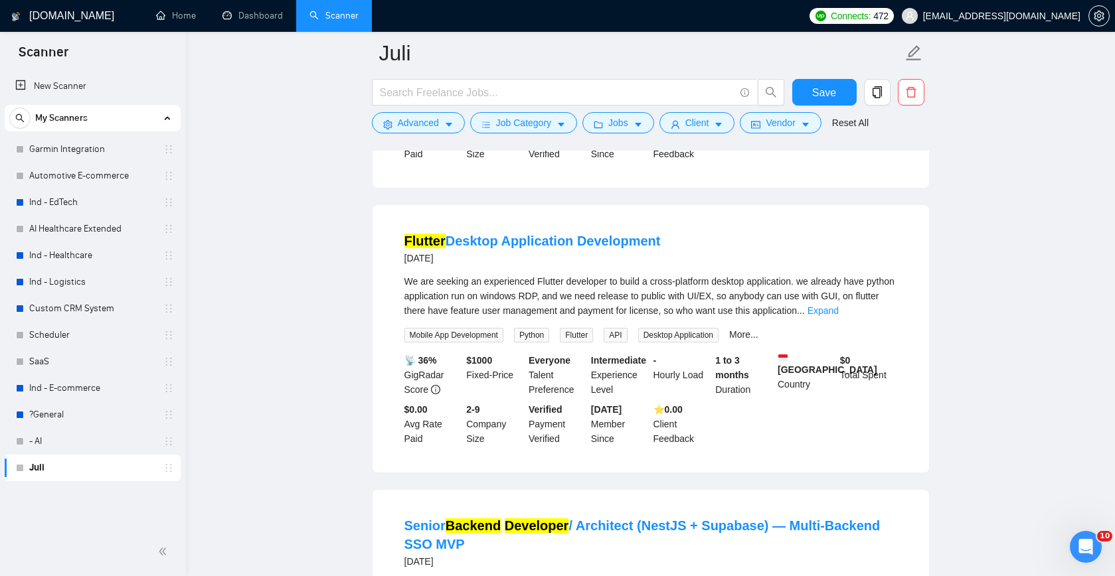
click at [839, 31] on link "Expand" at bounding box center [822, 26] width 31 height 11
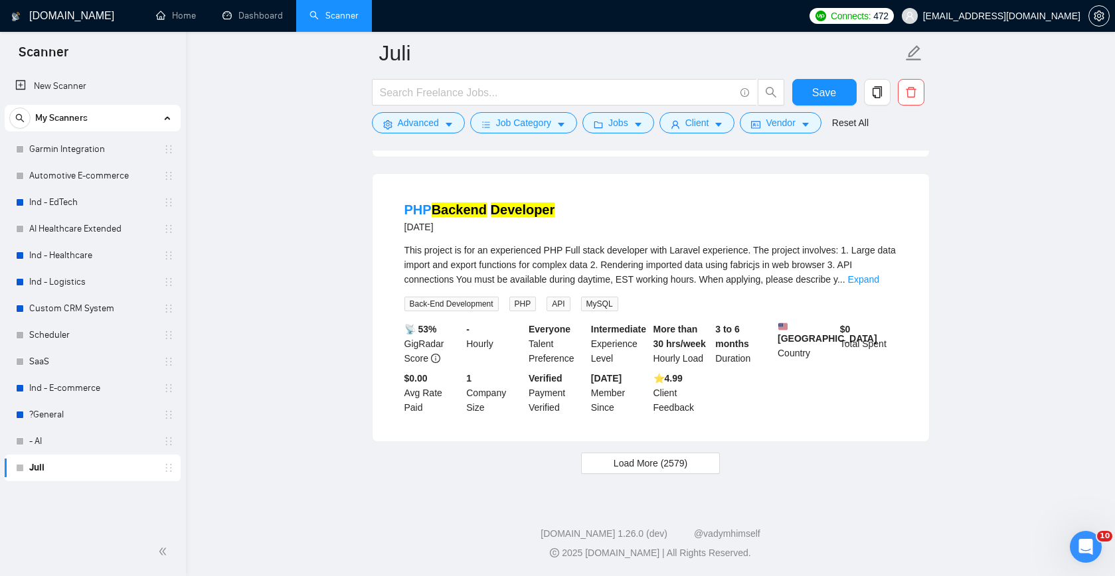
scroll to position [36746, 0]
click at [640, 466] on span "Load More (2579)" at bounding box center [651, 463] width 74 height 15
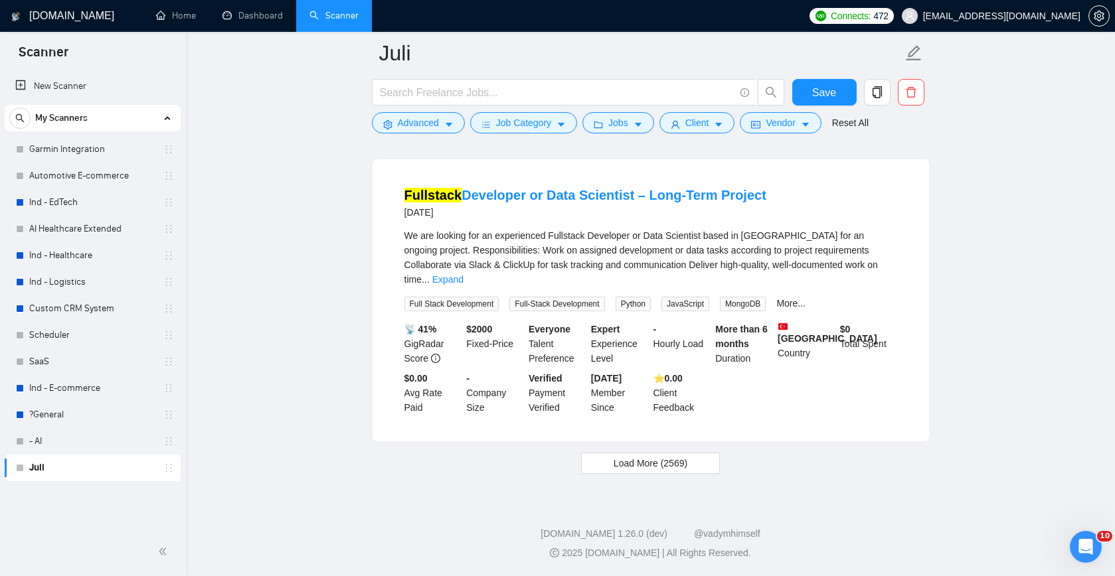
scroll to position [39642, 0]
click at [650, 462] on span "Load More (2569)" at bounding box center [651, 463] width 74 height 15
click at [641, 466] on span "Loading..." at bounding box center [651, 463] width 50 height 15
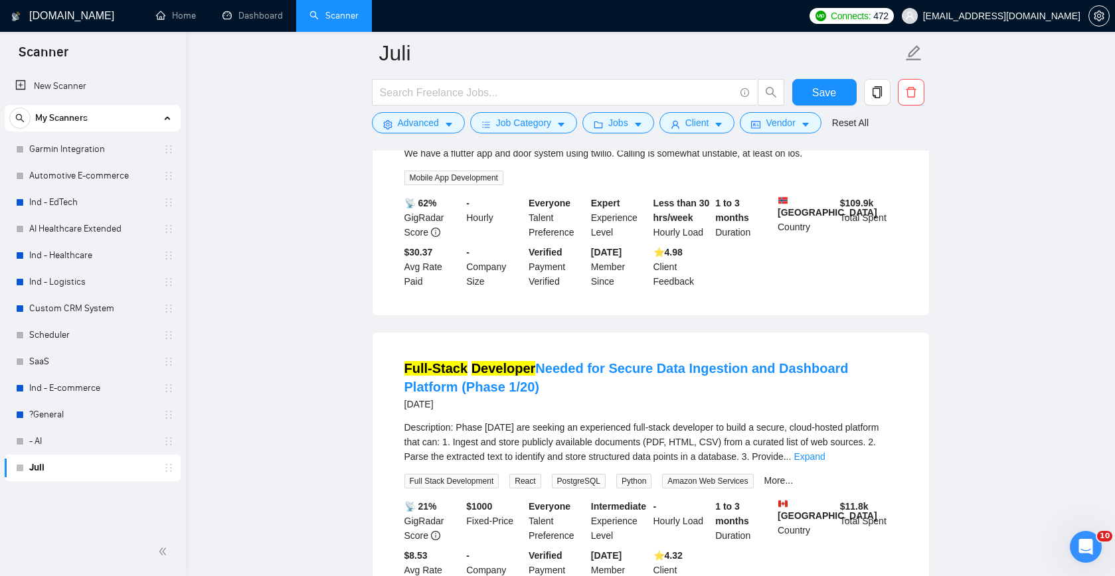
scroll to position [40188, 0]
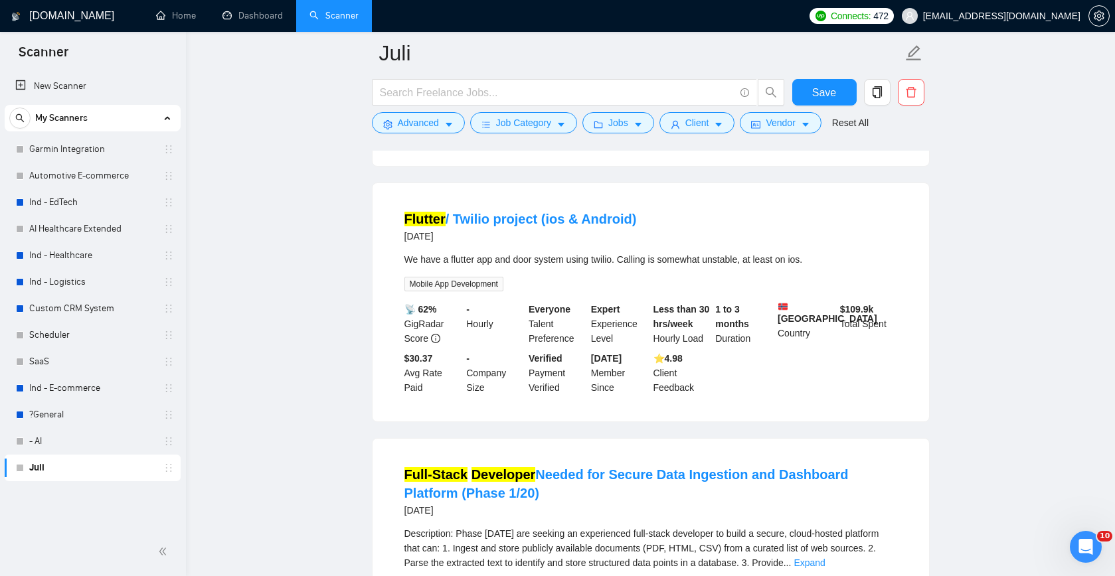
click at [881, 9] on link "Expand" at bounding box center [879, 4] width 31 height 11
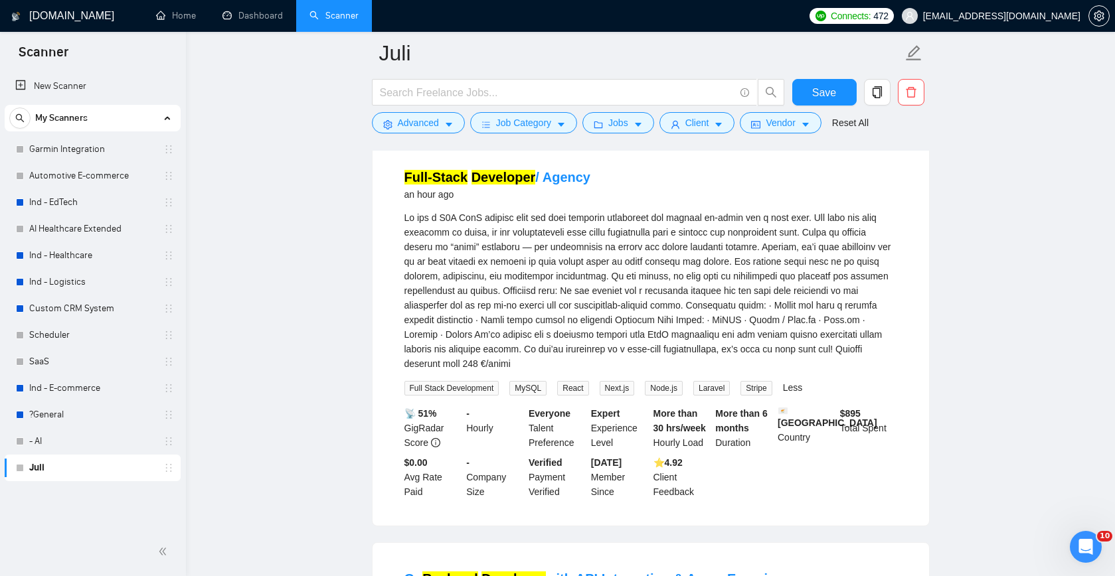
scroll to position [415, 0]
